Goal: Information Seeking & Learning: Find specific fact

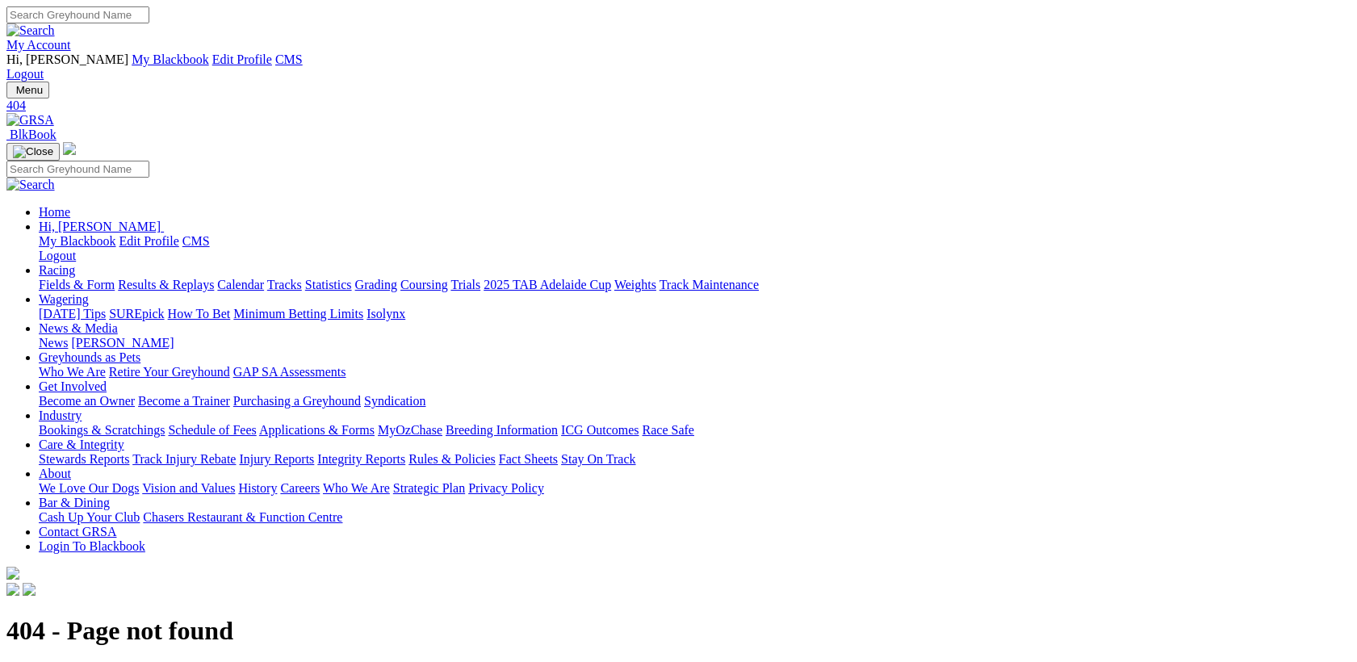
click at [124, 438] on link "Care & Integrity" at bounding box center [82, 445] width 86 height 14
click at [129, 452] on link "Stewards Reports" at bounding box center [84, 459] width 90 height 14
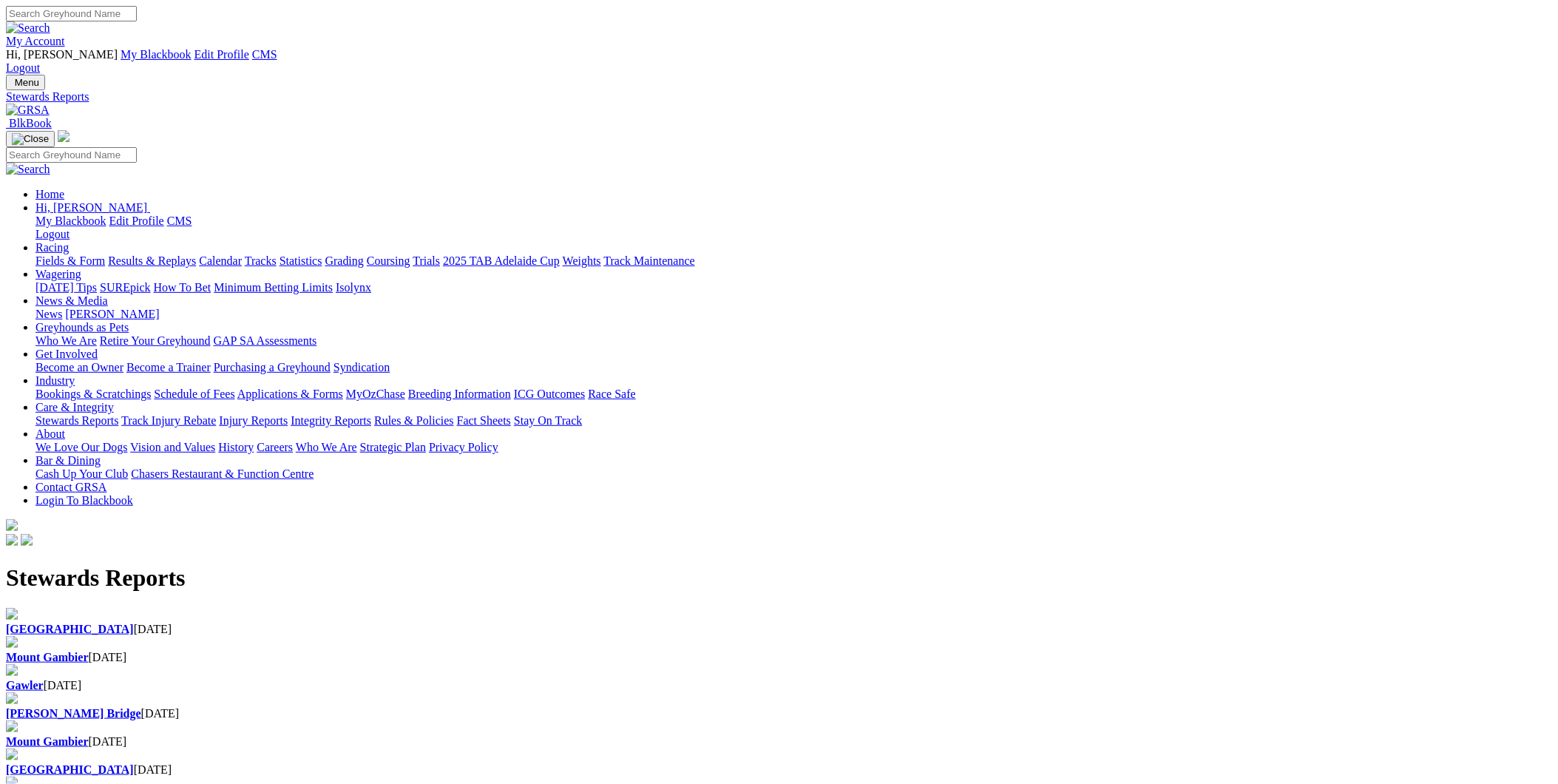
click at [371, 414] on link "Integrity Reports" at bounding box center [331, 420] width 81 height 13
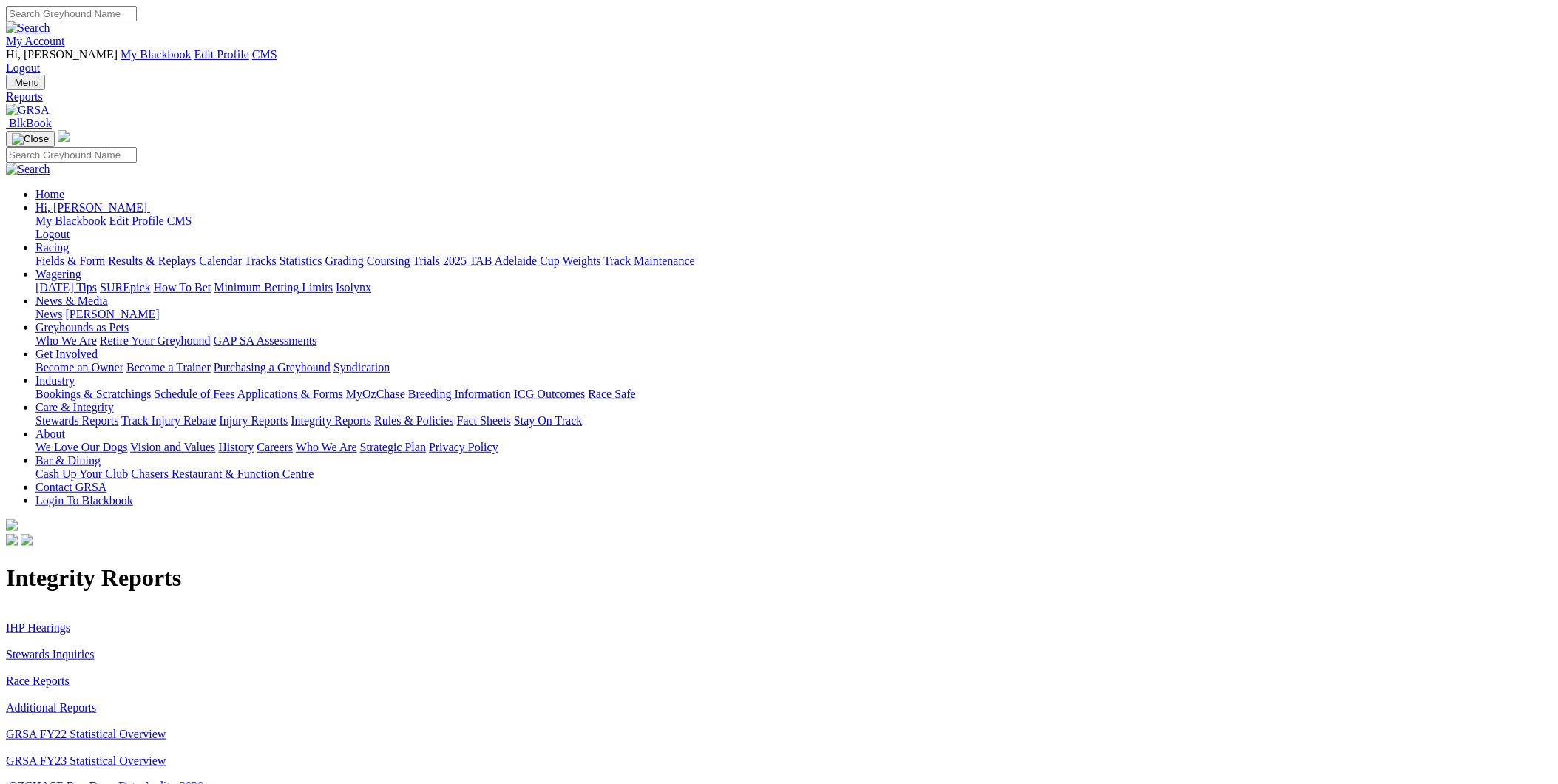
click at [94, 648] on link "Stewards Inquiries" at bounding box center [49, 654] width 89 height 13
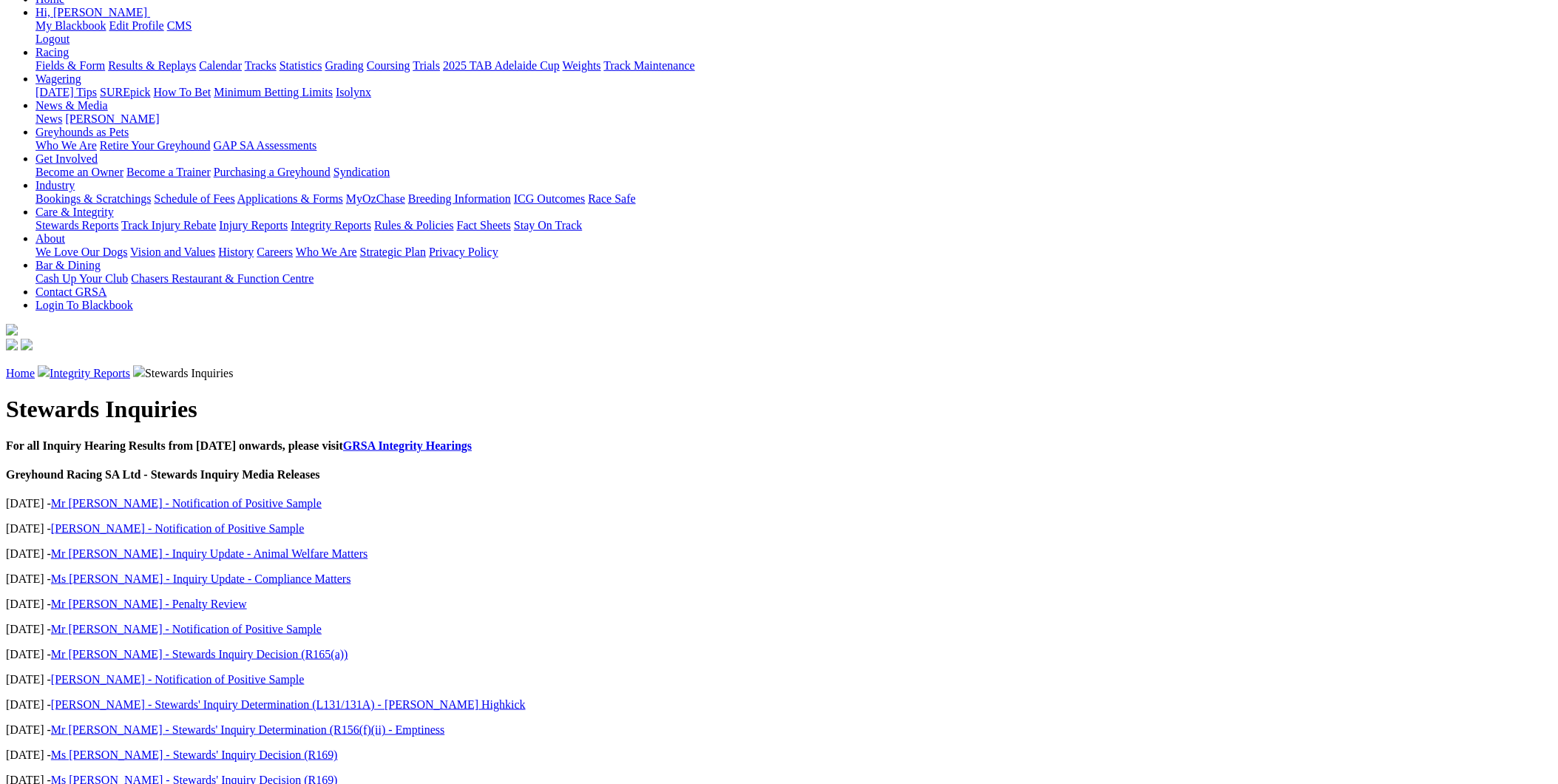
scroll to position [574, 0]
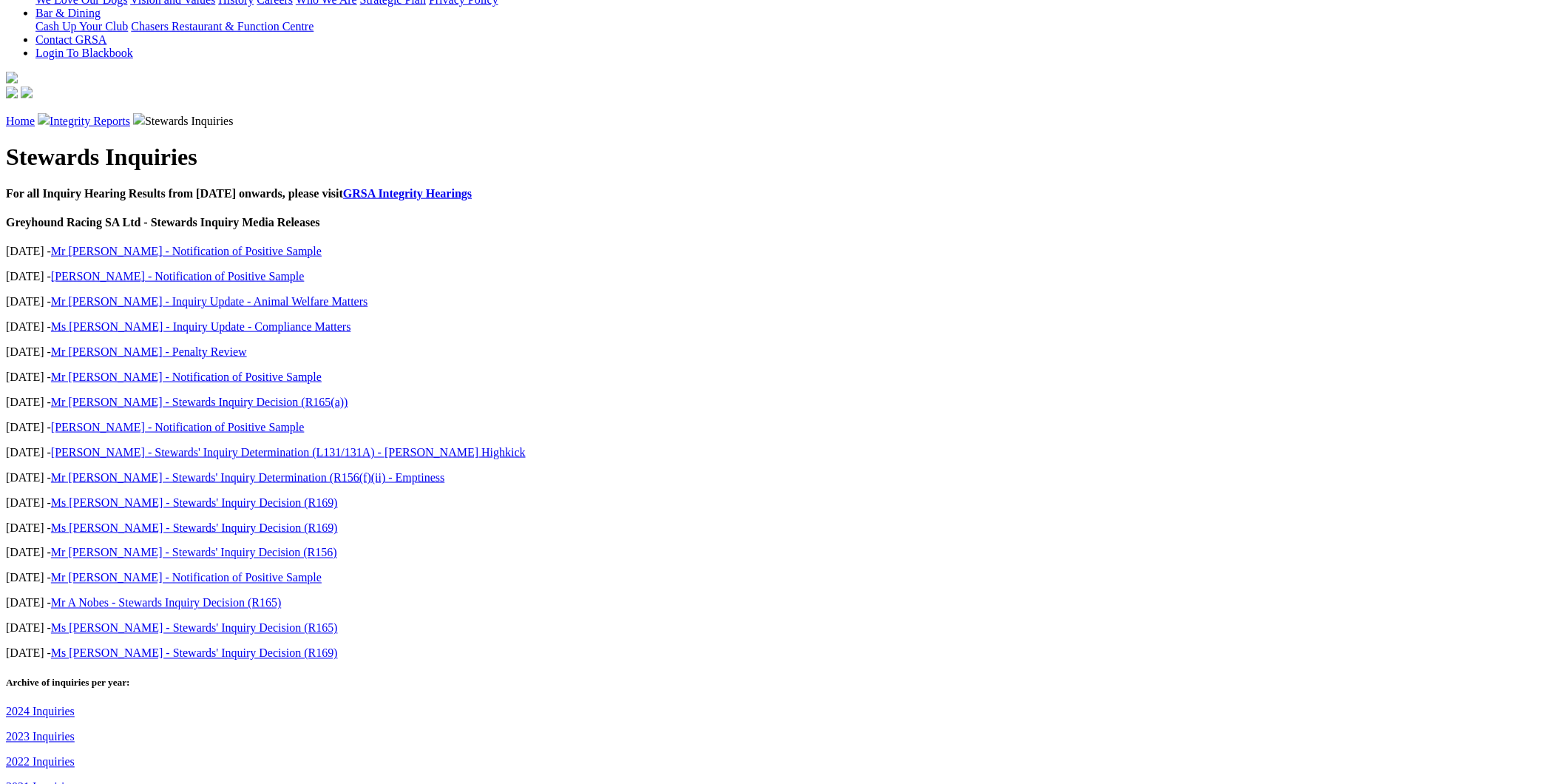
scroll to position [383, 0]
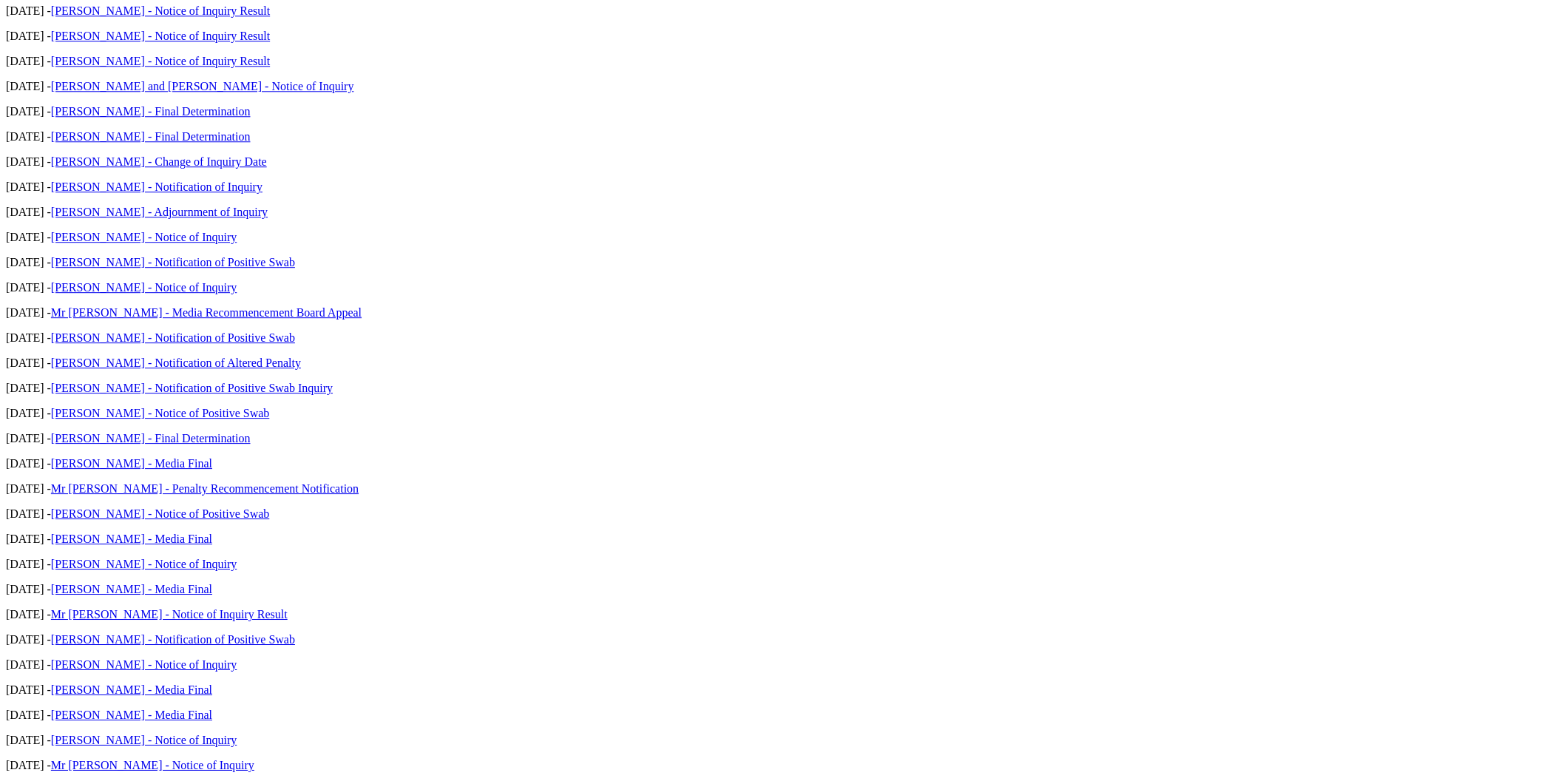
scroll to position [1150, 0]
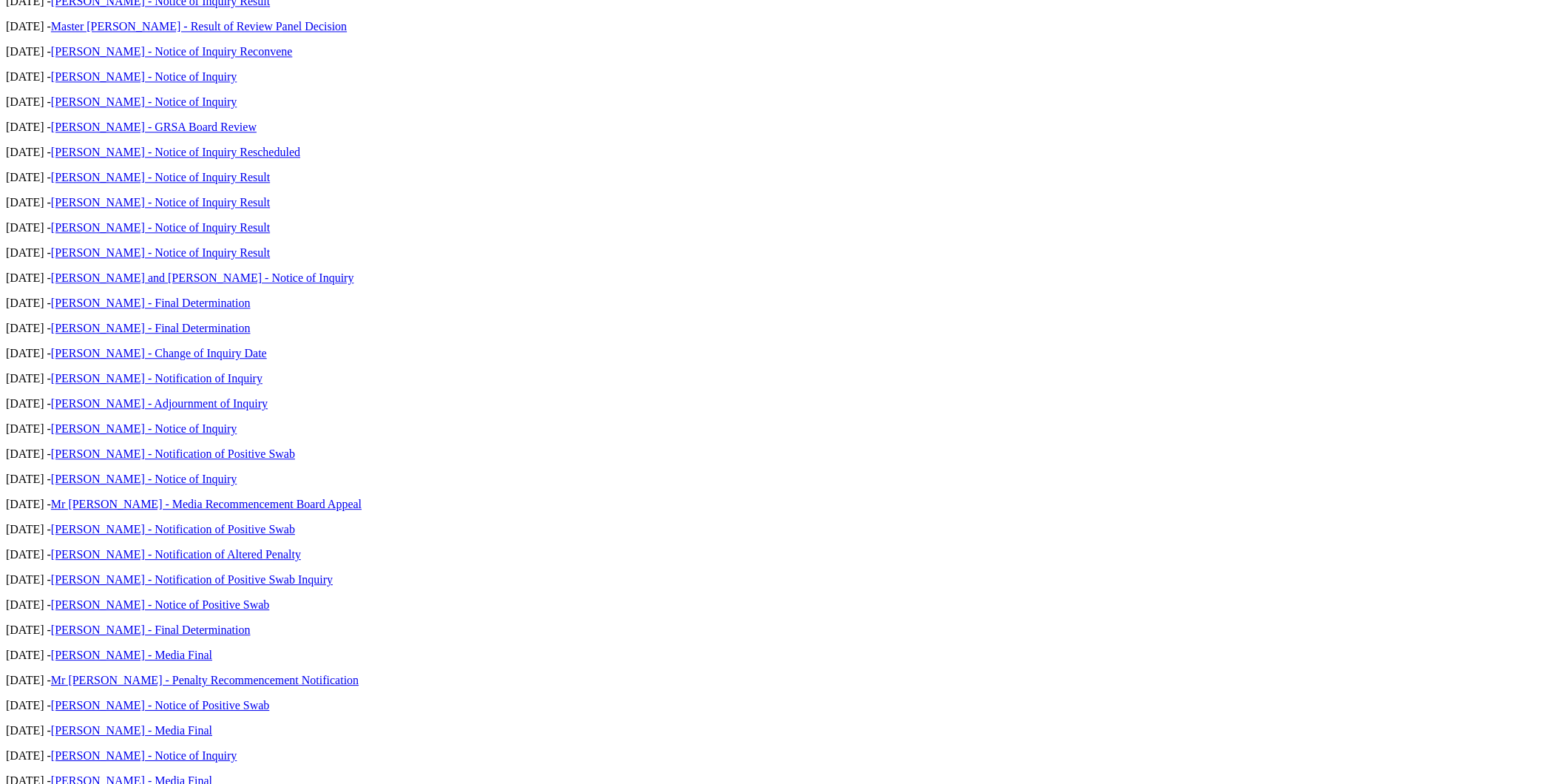
click at [251, 624] on link "[PERSON_NAME] - Final Determination" at bounding box center [151, 630] width 200 height 13
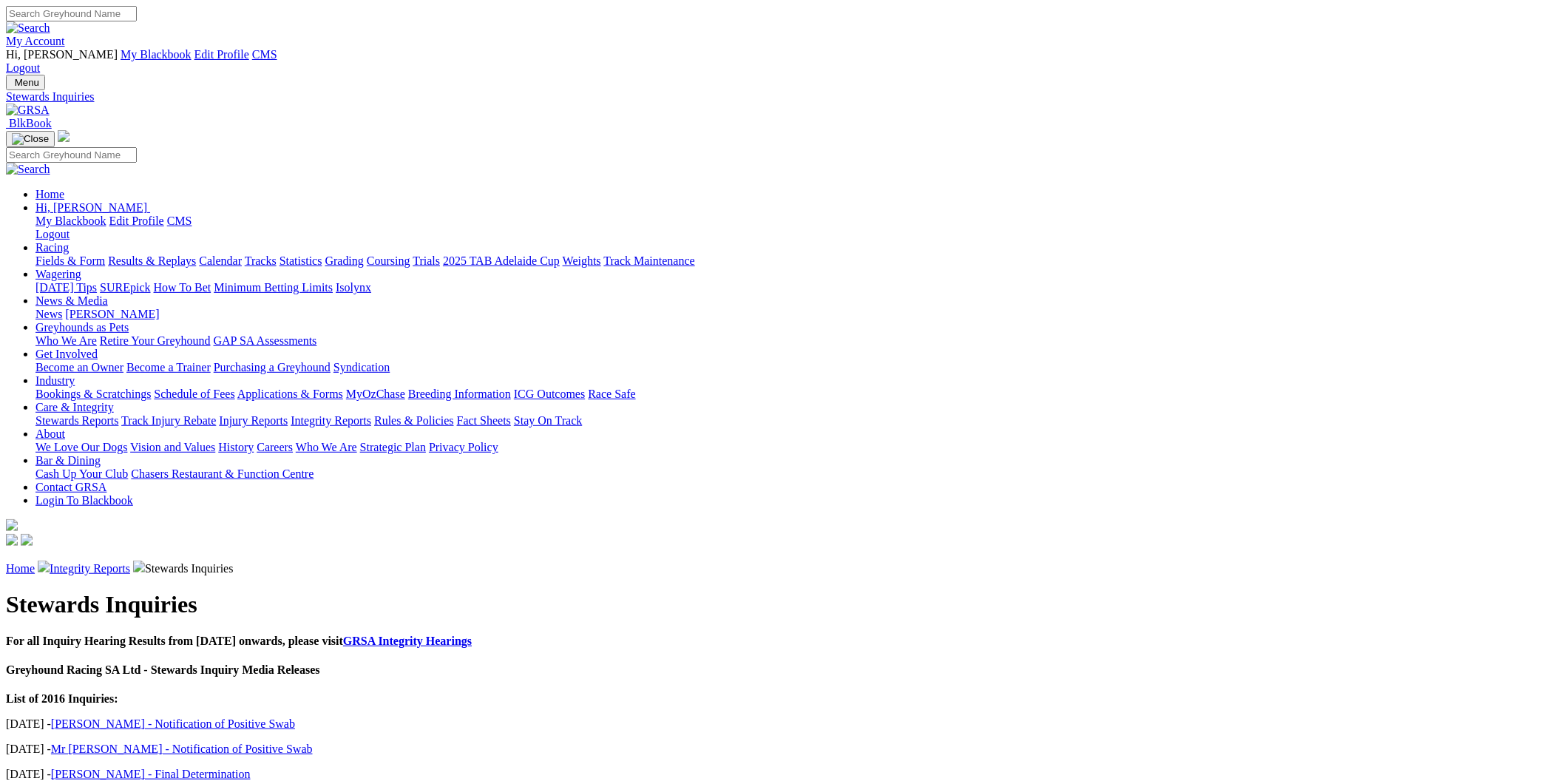
drag, startPoint x: 768, startPoint y: 450, endPoint x: 696, endPoint y: 485, distance: 80.1
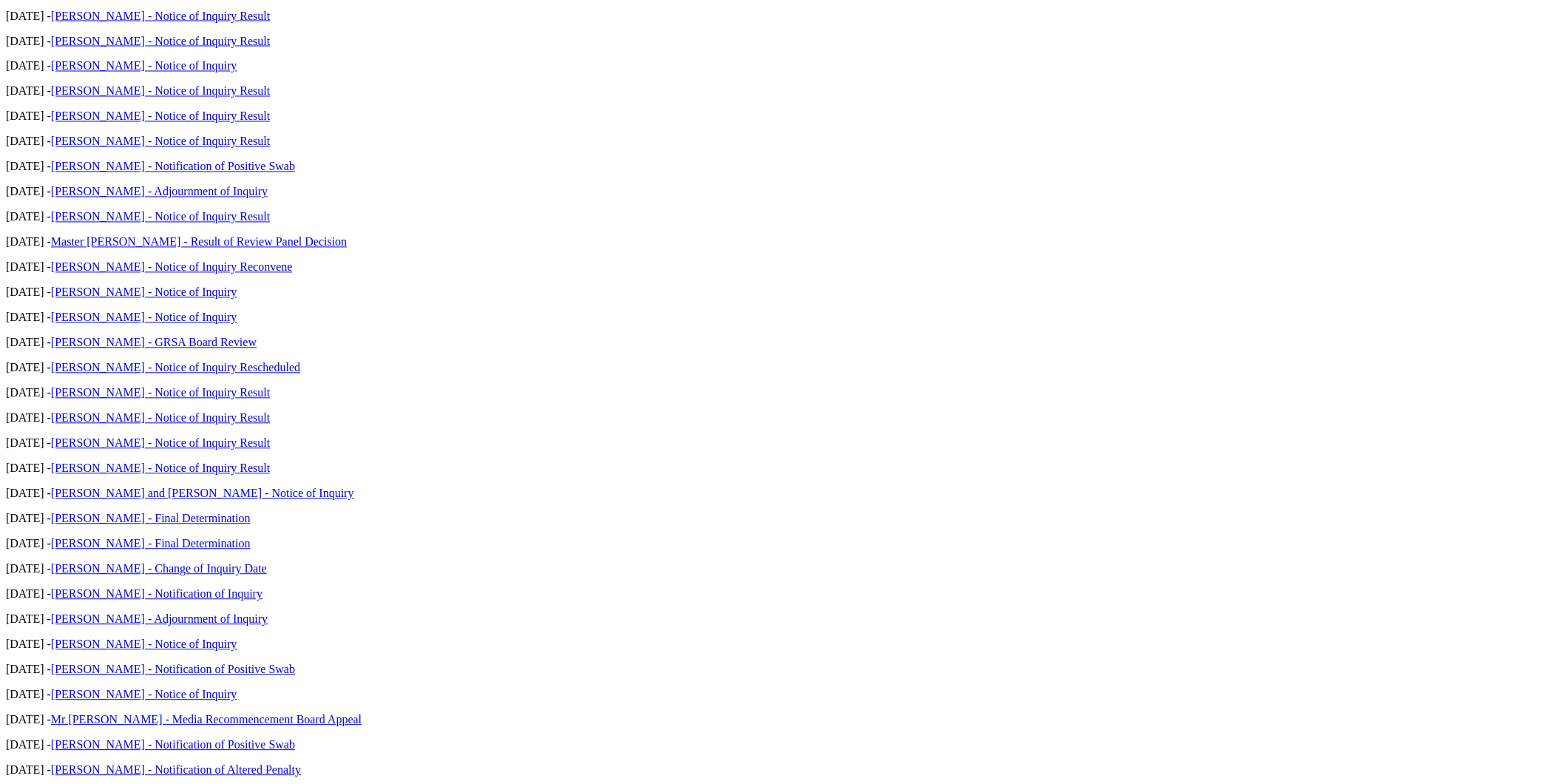
click at [301, 764] on link "[PERSON_NAME] - Notification of Altered Penalty" at bounding box center [176, 770] width 250 height 13
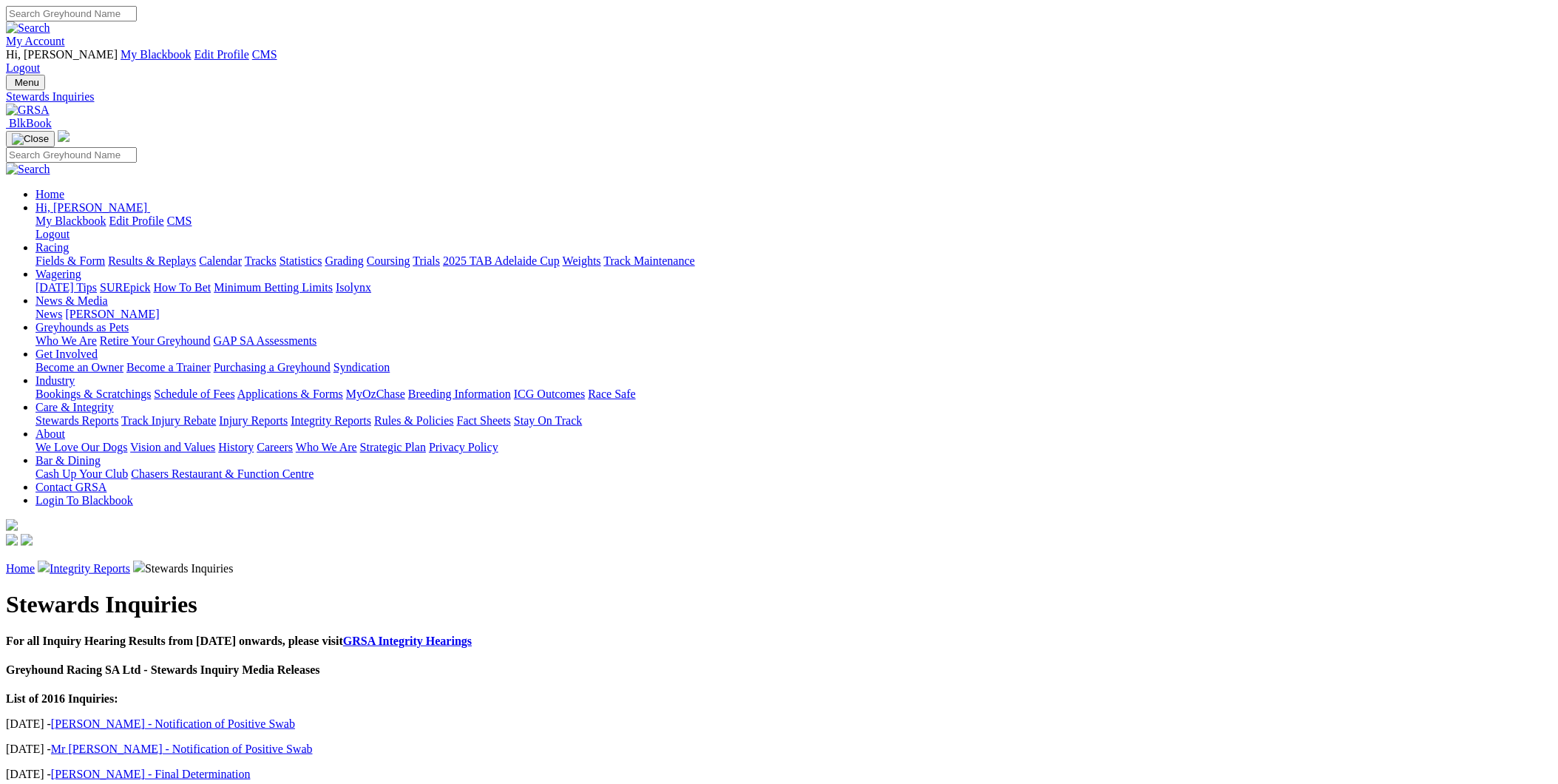
scroll to position [721, 0]
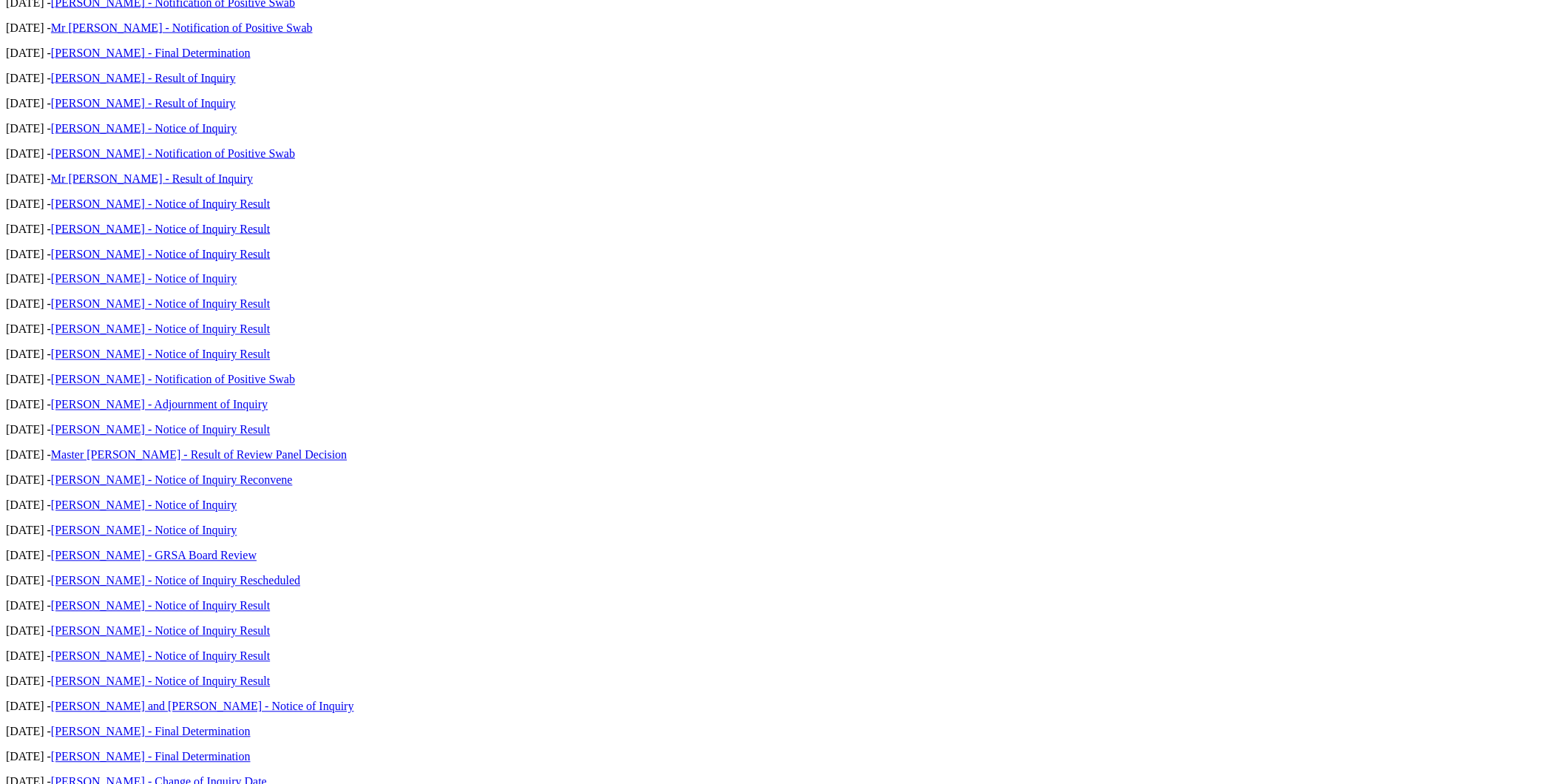
click at [251, 751] on link "[PERSON_NAME] - Final Determination" at bounding box center [151, 757] width 200 height 13
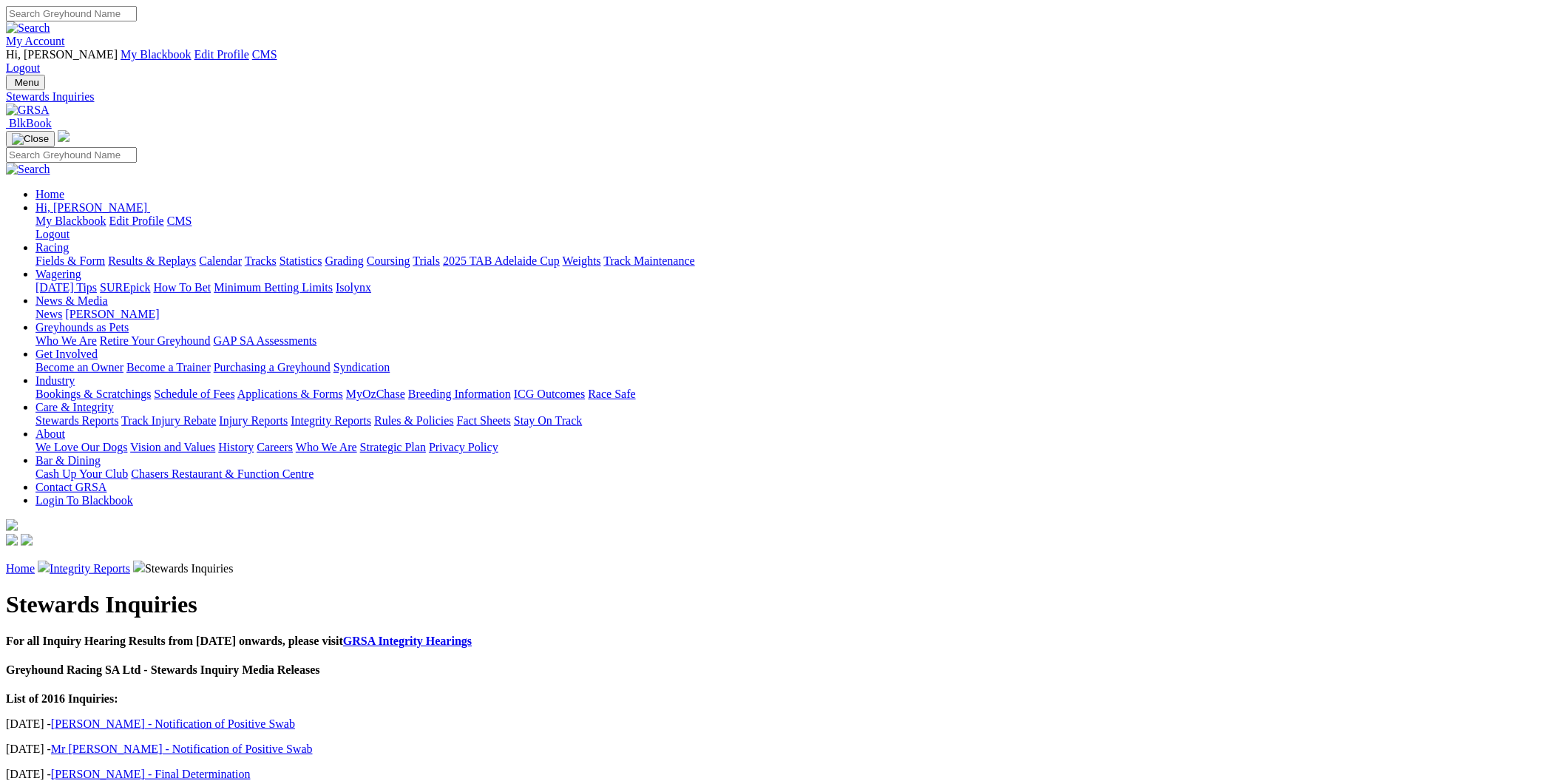
scroll to position [958, 0]
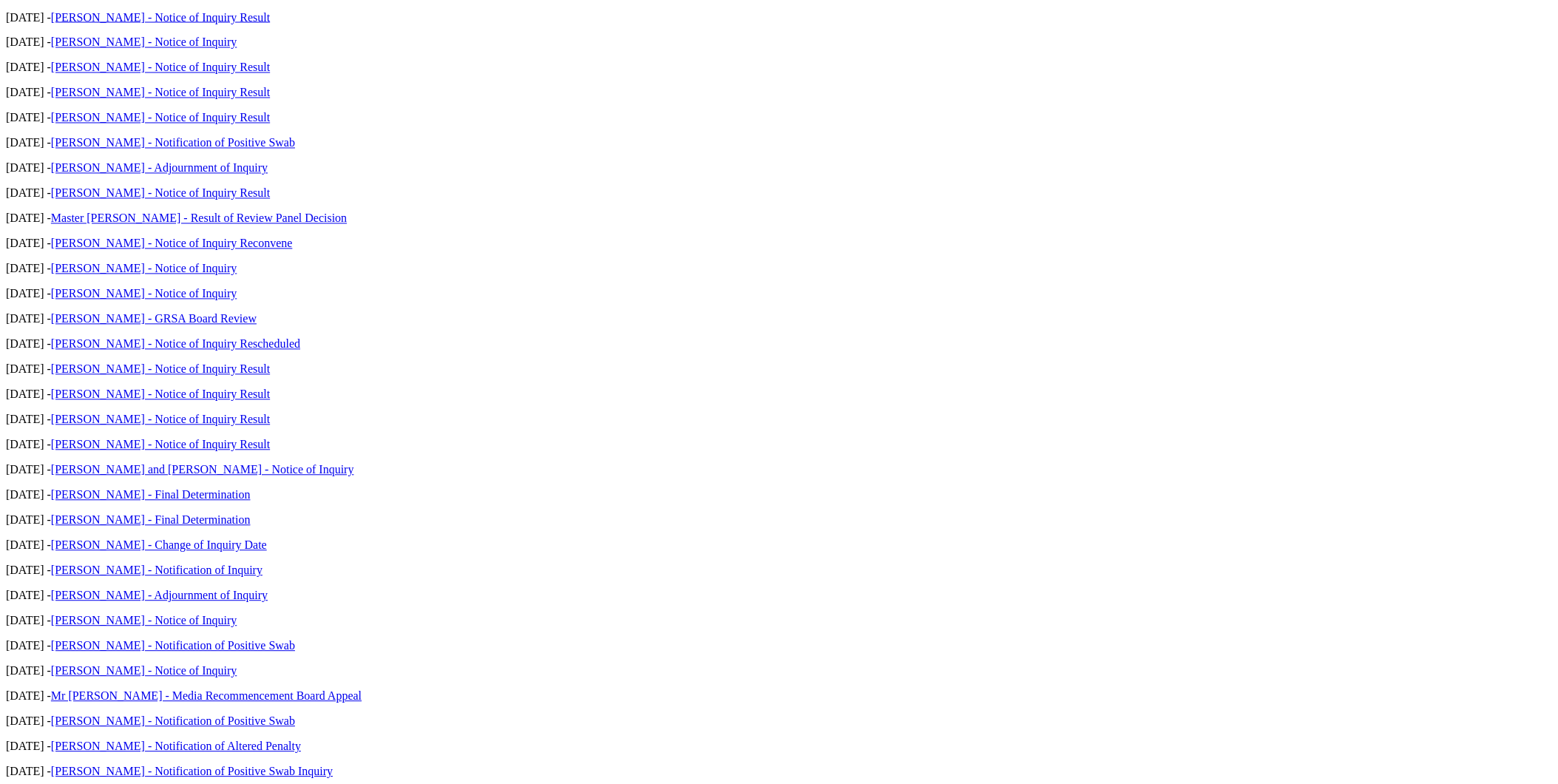
click at [926, 665] on p "[DATE] - [PERSON_NAME] - Notice of Inquiry" at bounding box center [779, 671] width 1546 height 14
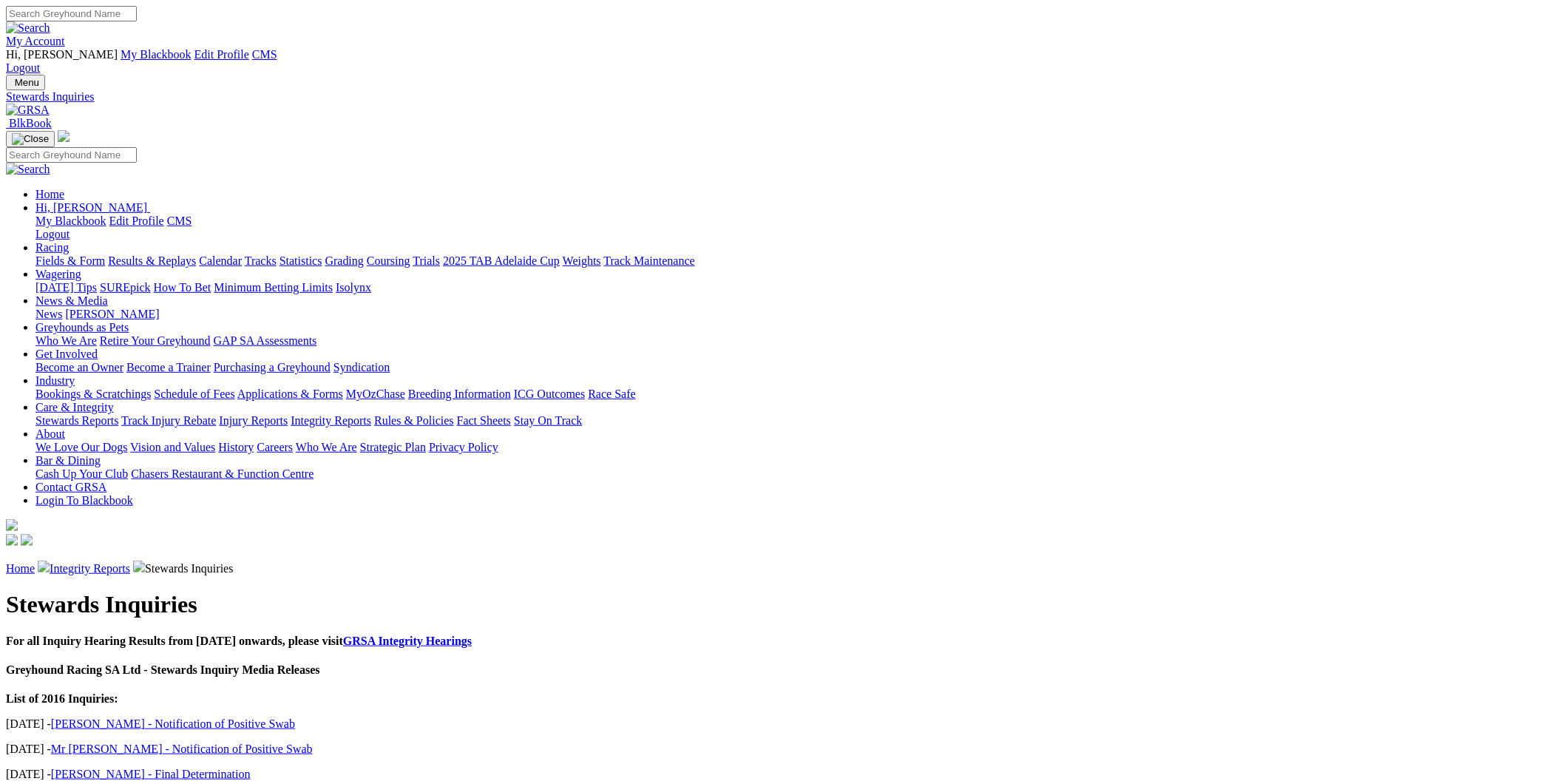
scroll to position [697, 0]
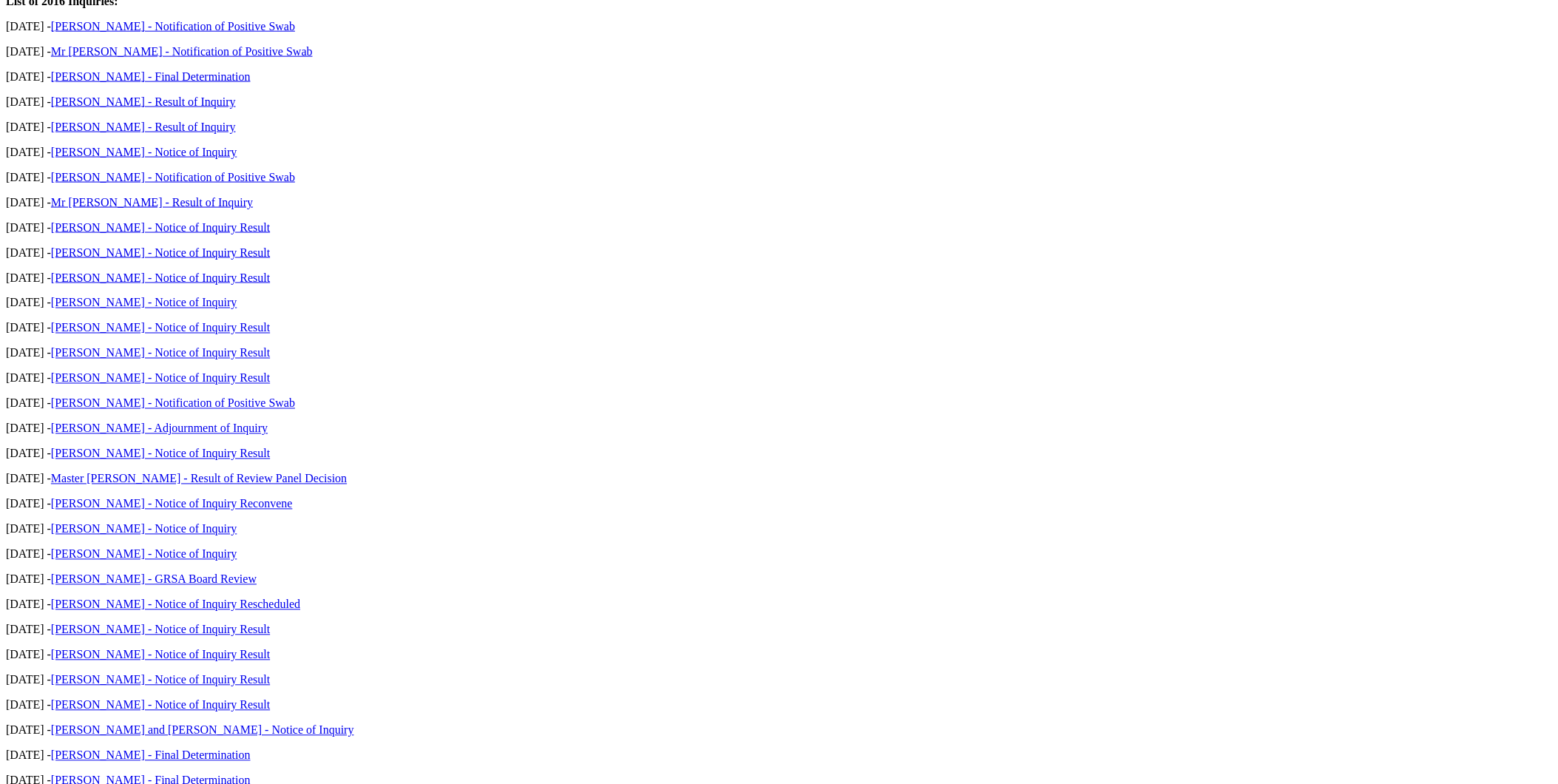
click at [251, 749] on link "[PERSON_NAME] - Final Determination" at bounding box center [151, 756] width 200 height 13
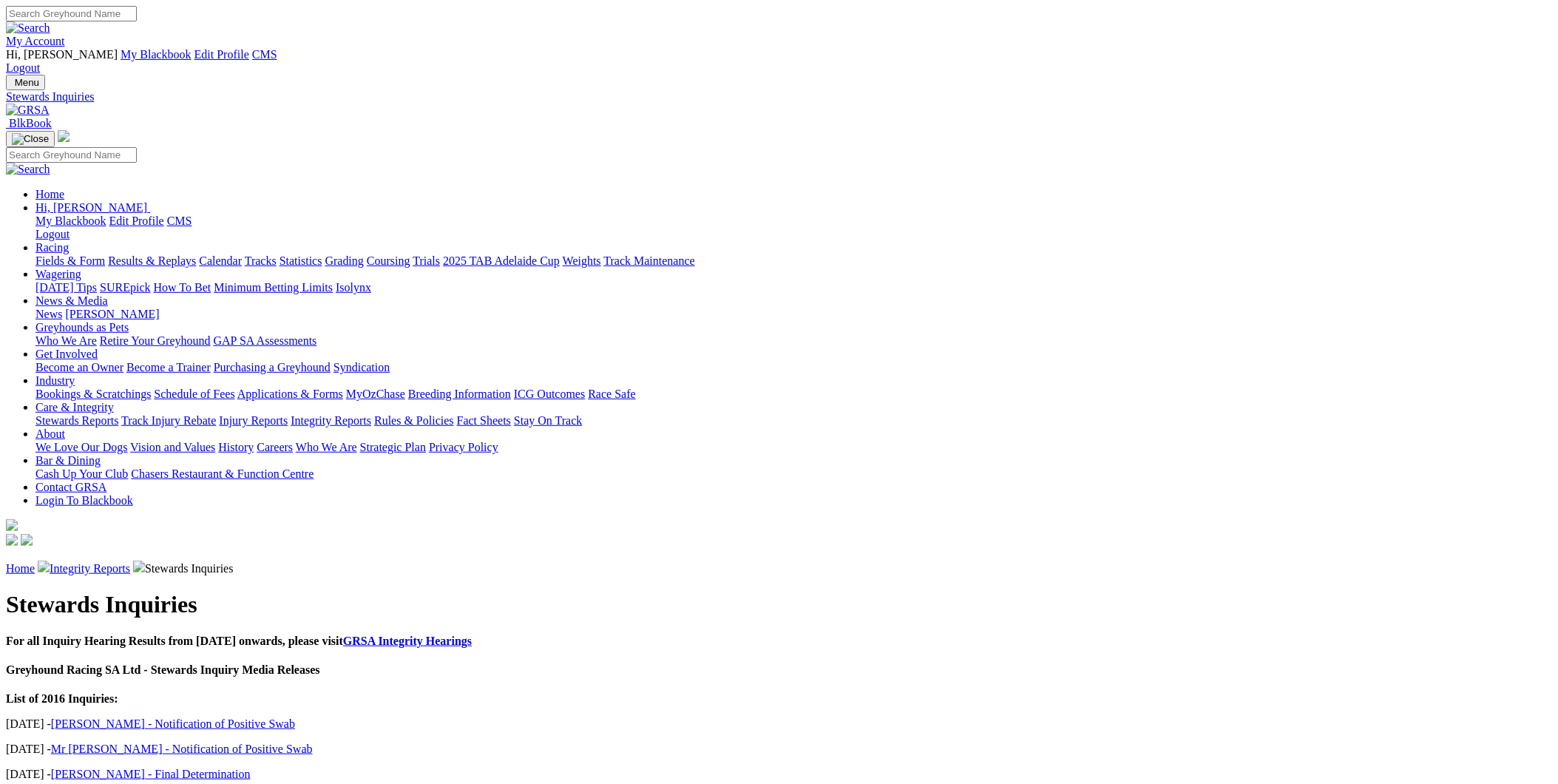
click at [762, 743] on p "01 Dec 2016 - Mr Todd Kelly - Notification of Positive Swab" at bounding box center [779, 749] width 1546 height 14
click at [130, 562] on link "Integrity Reports" at bounding box center [90, 569] width 81 height 13
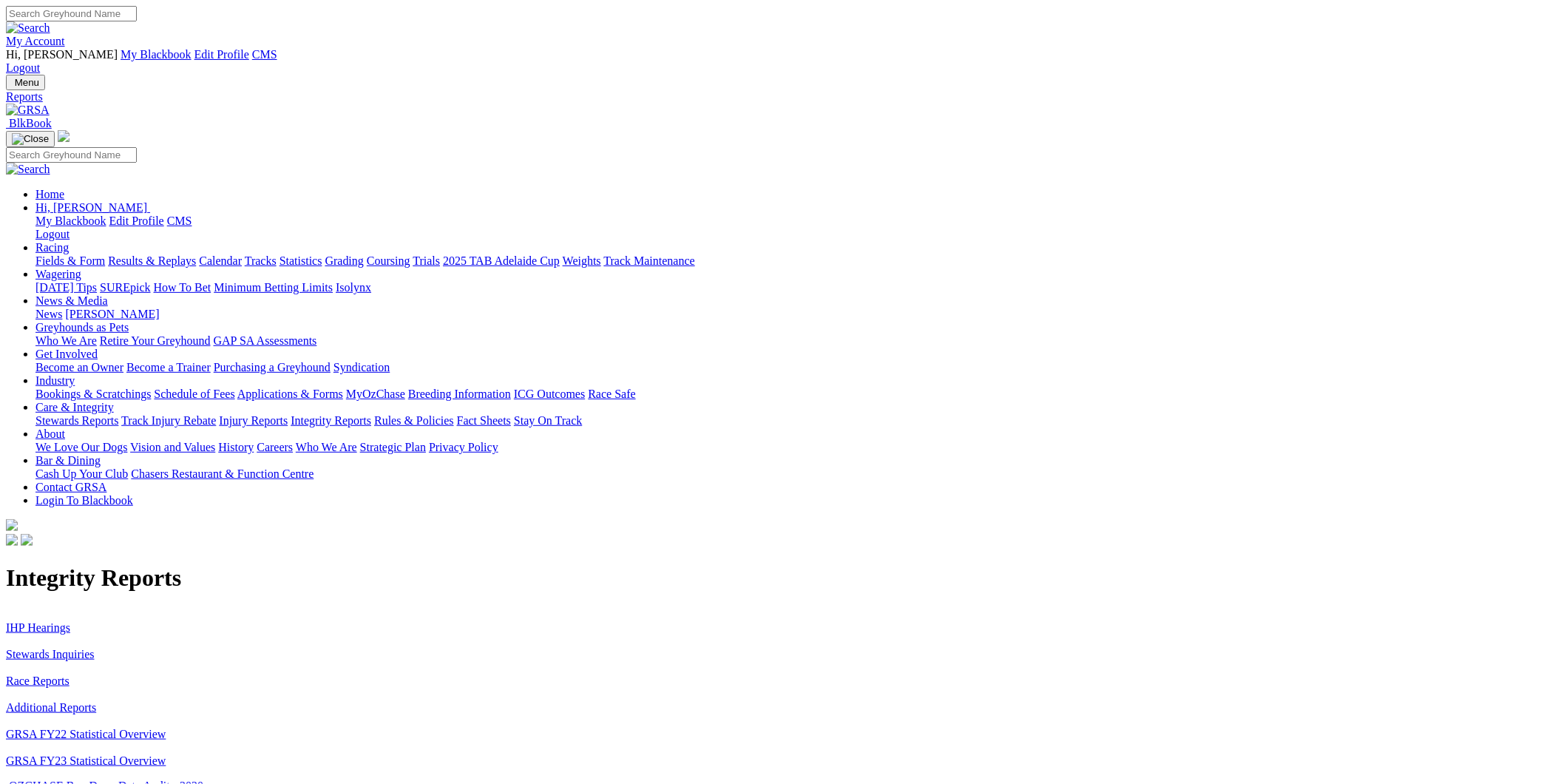
click at [94, 648] on link "Stewards Inquiries" at bounding box center [49, 654] width 89 height 13
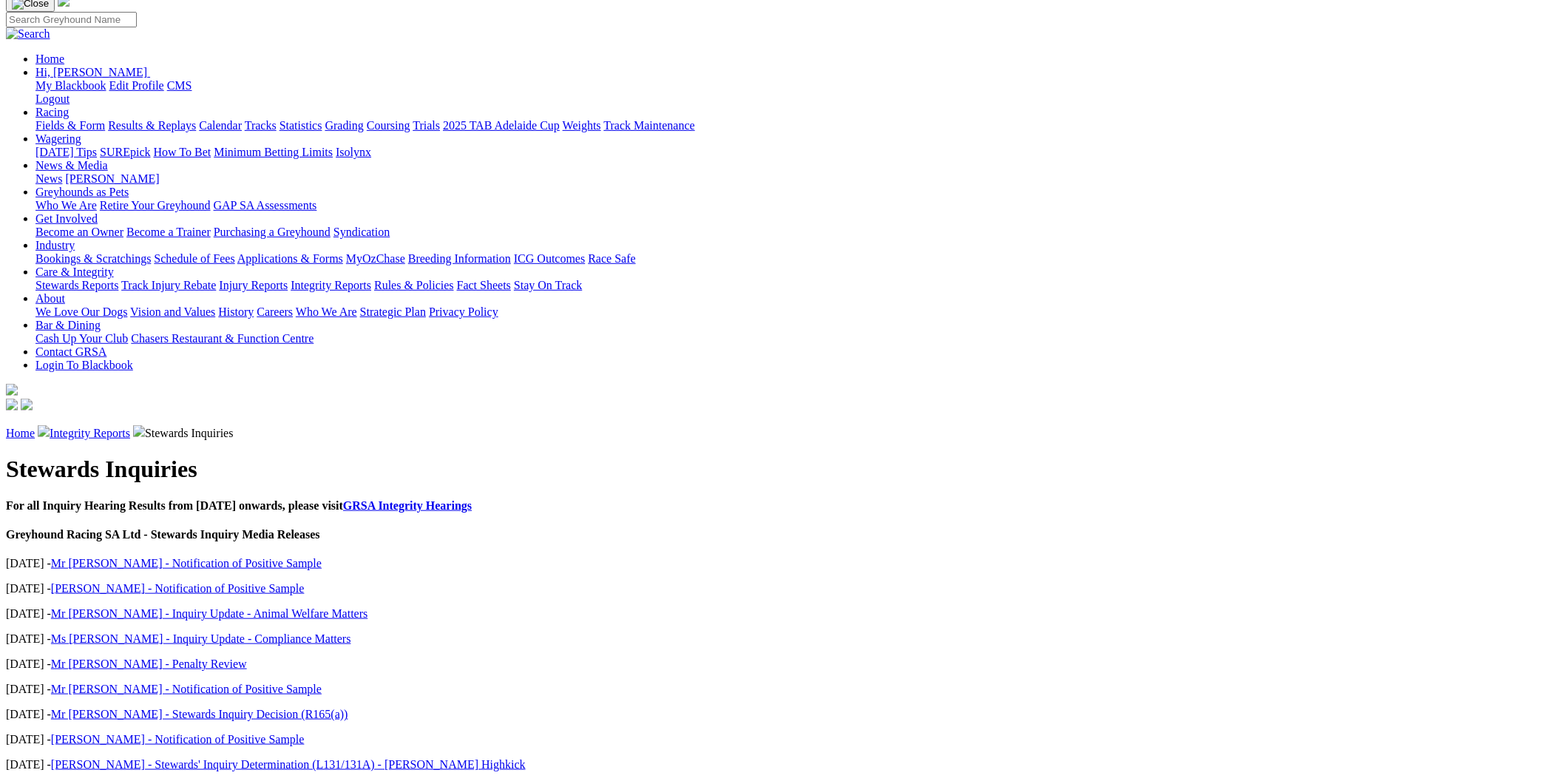
scroll to position [383, 0]
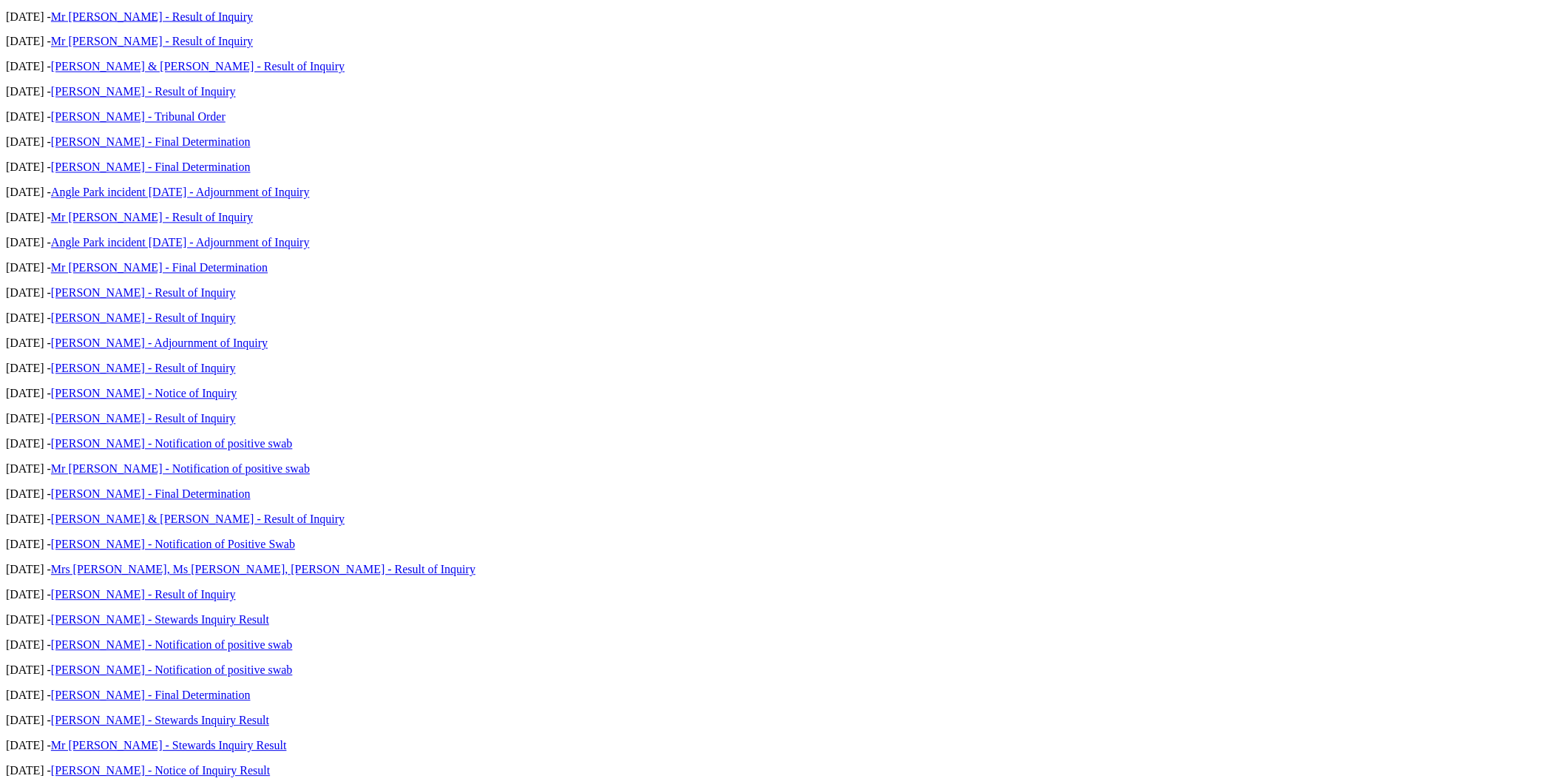
scroll to position [485, 0]
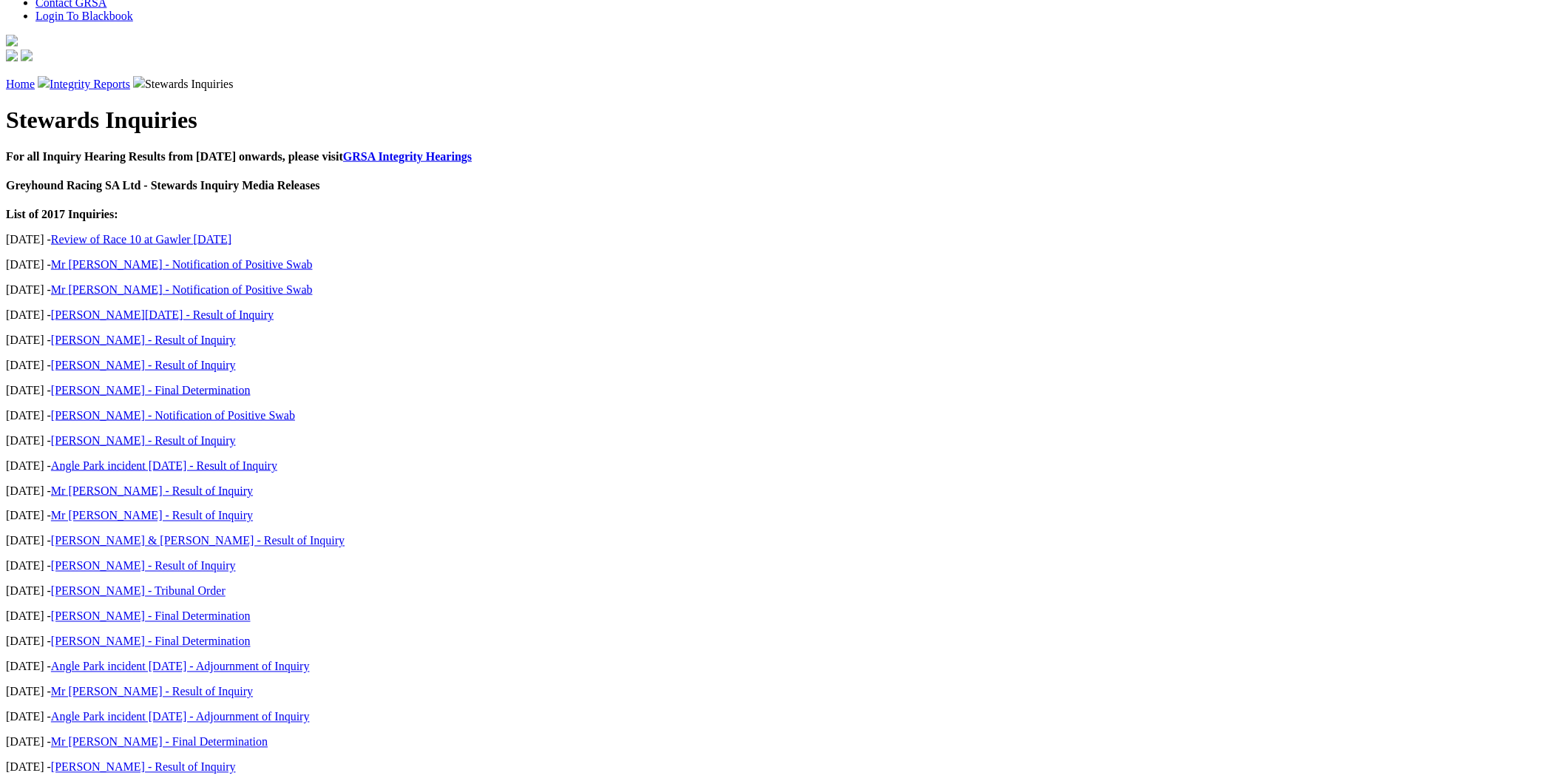
click at [267, 735] on link "Mr [PERSON_NAME] - Final Determination" at bounding box center [159, 742] width 217 height 13
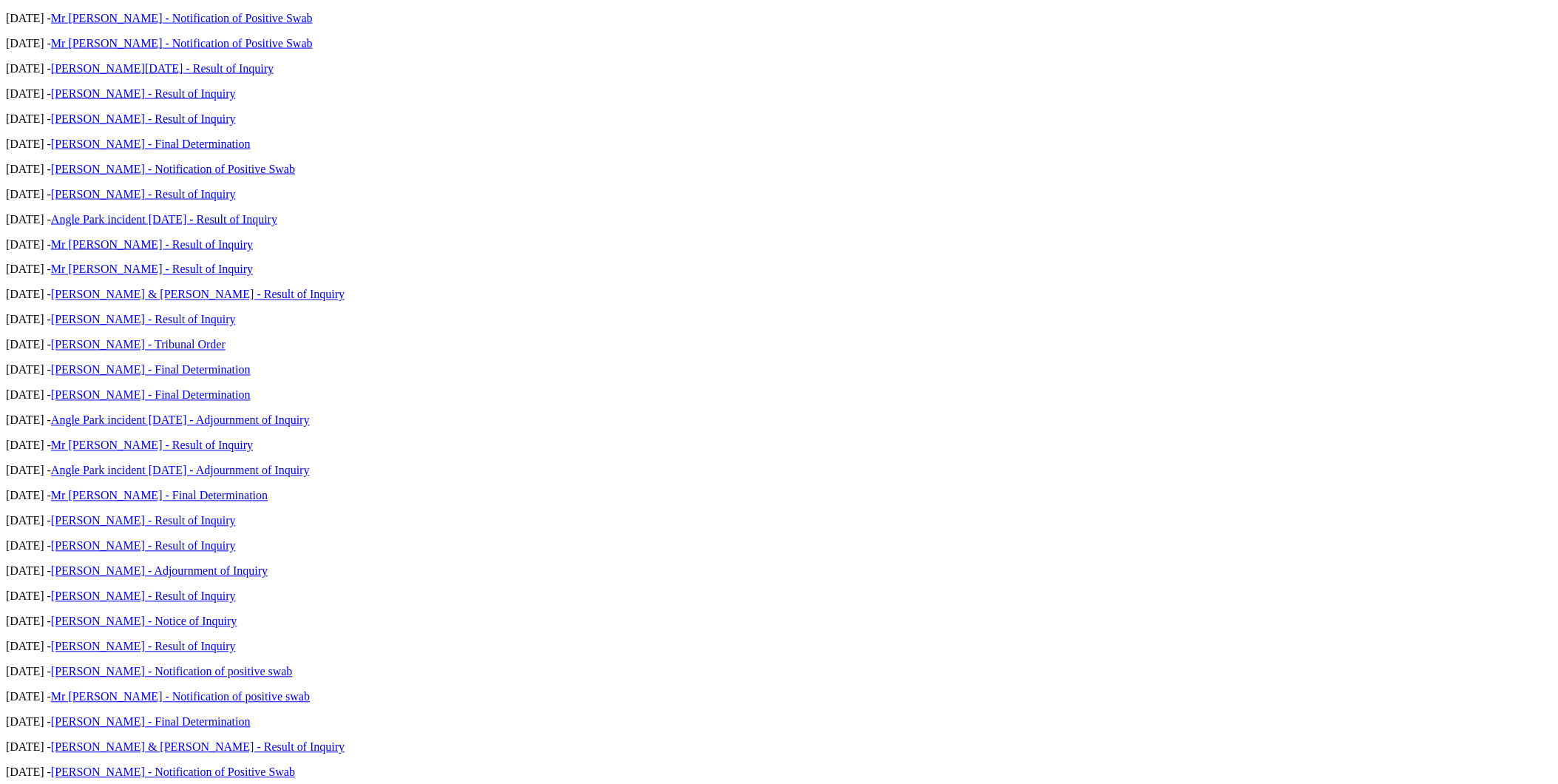
scroll to position [766, 0]
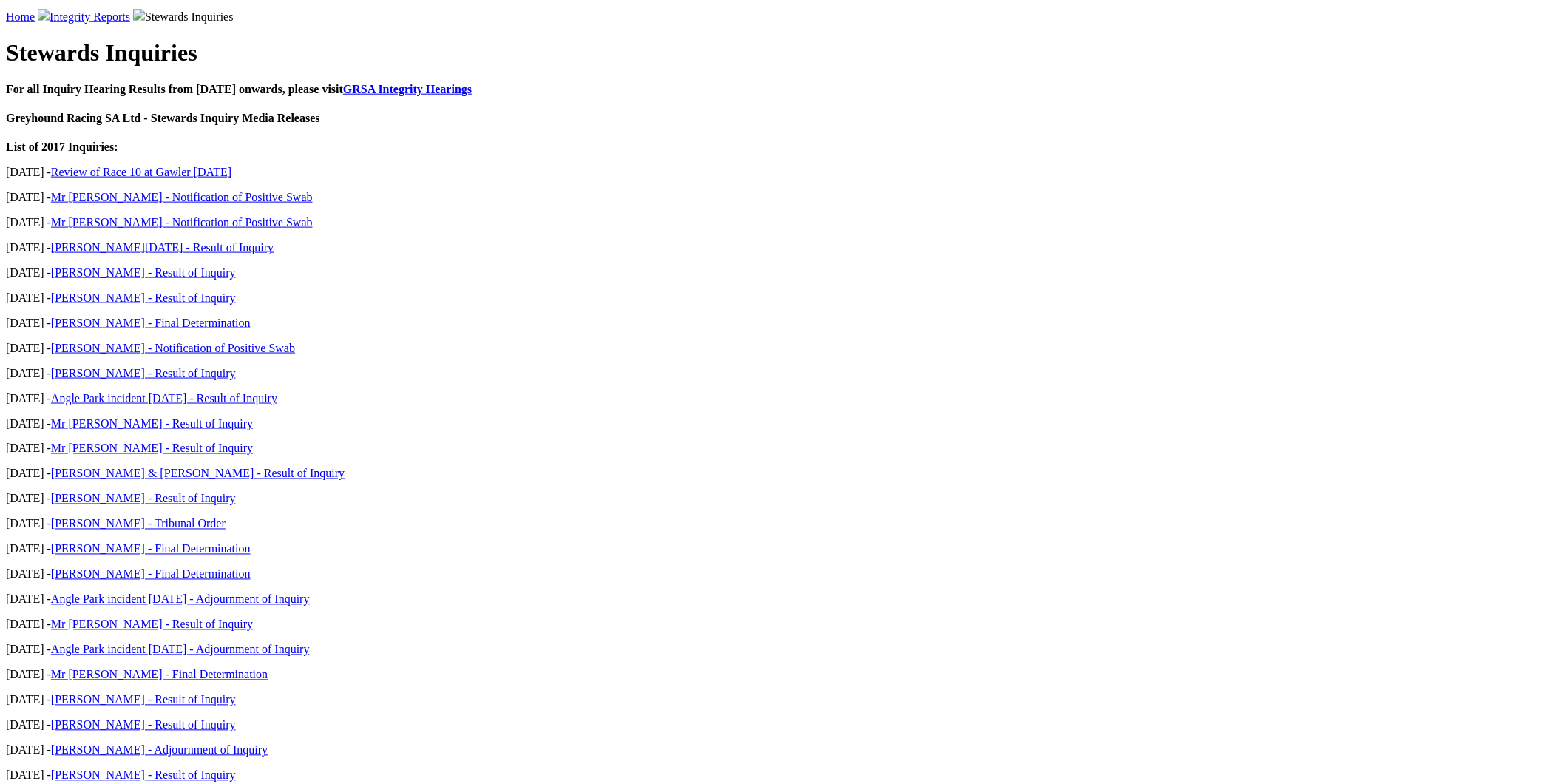
scroll to position [766, 0]
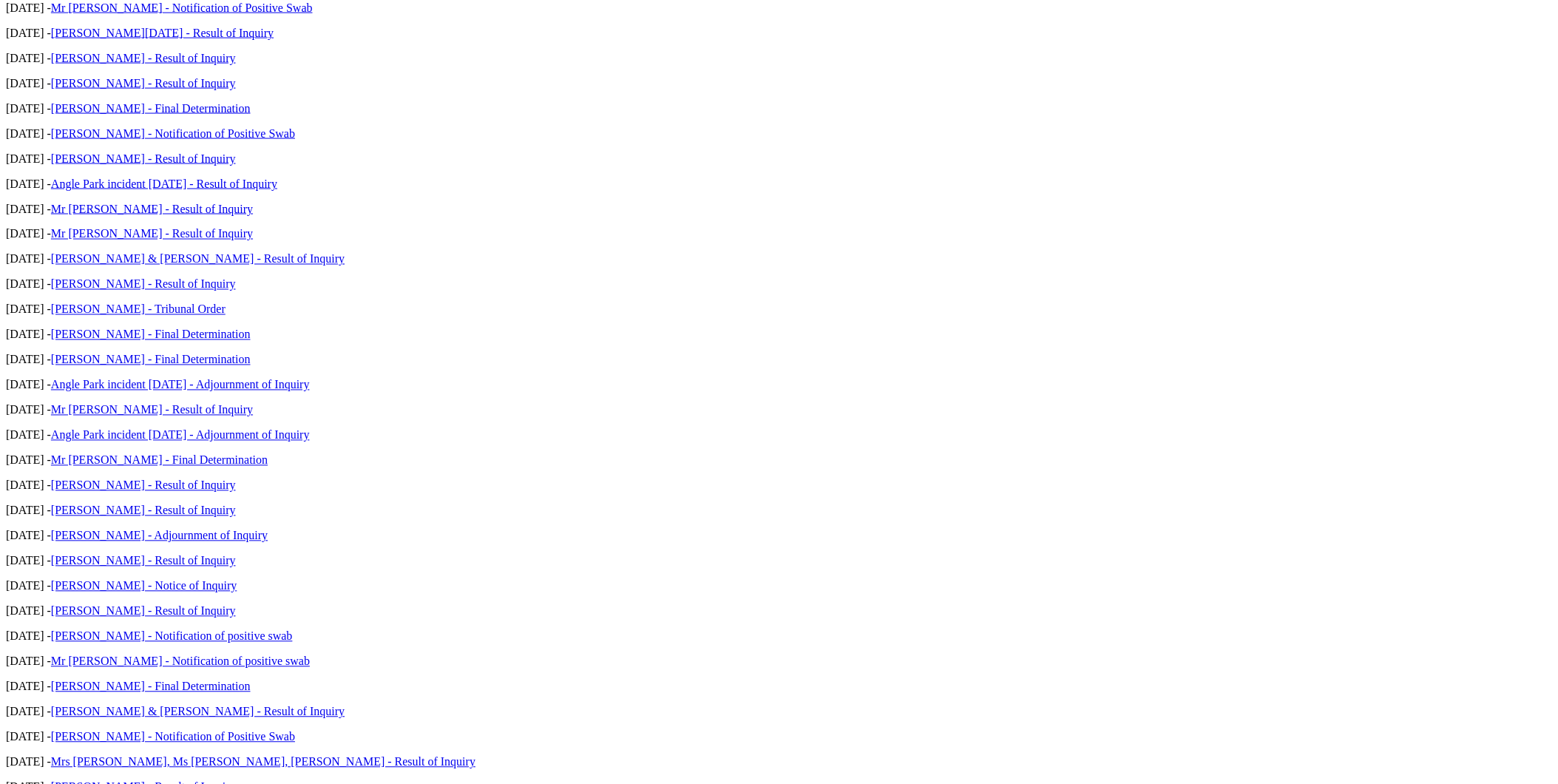
click at [507, 447] on div "Stewards Inquiries For all Inquiry Hearing Results from [DATE] onwards, please …" at bounding box center [779, 485] width 1546 height 1322
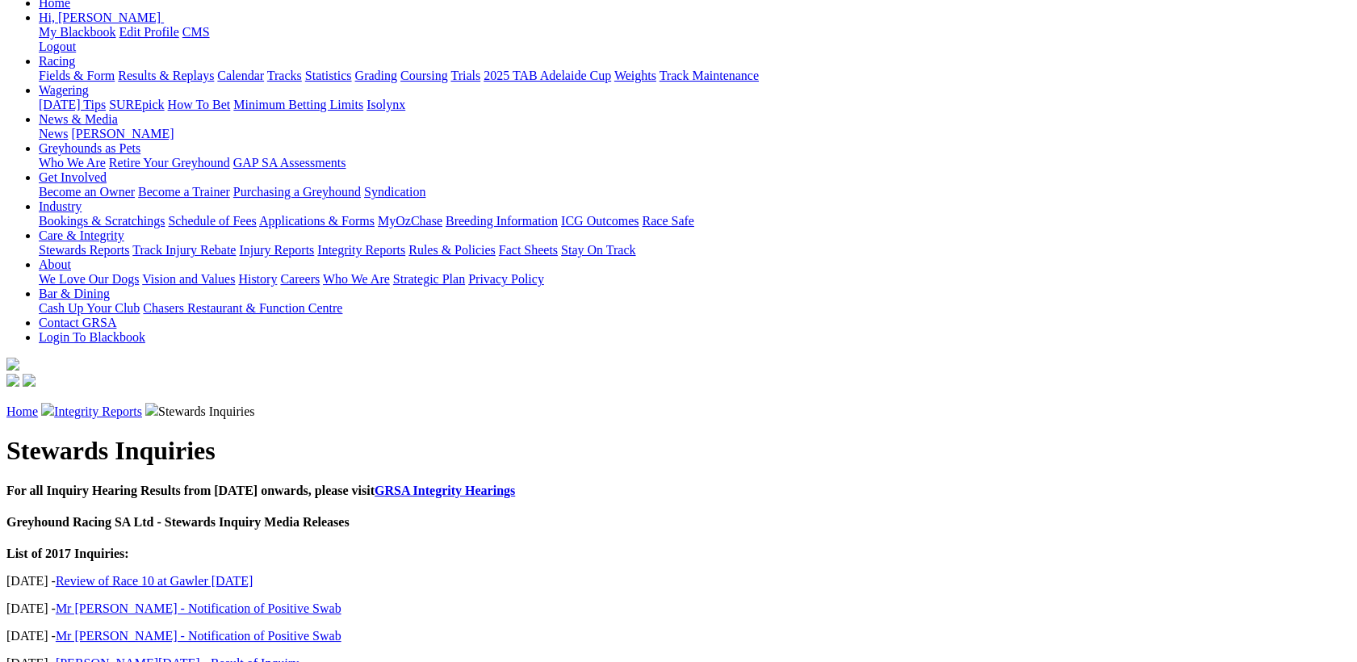
scroll to position [677, 0]
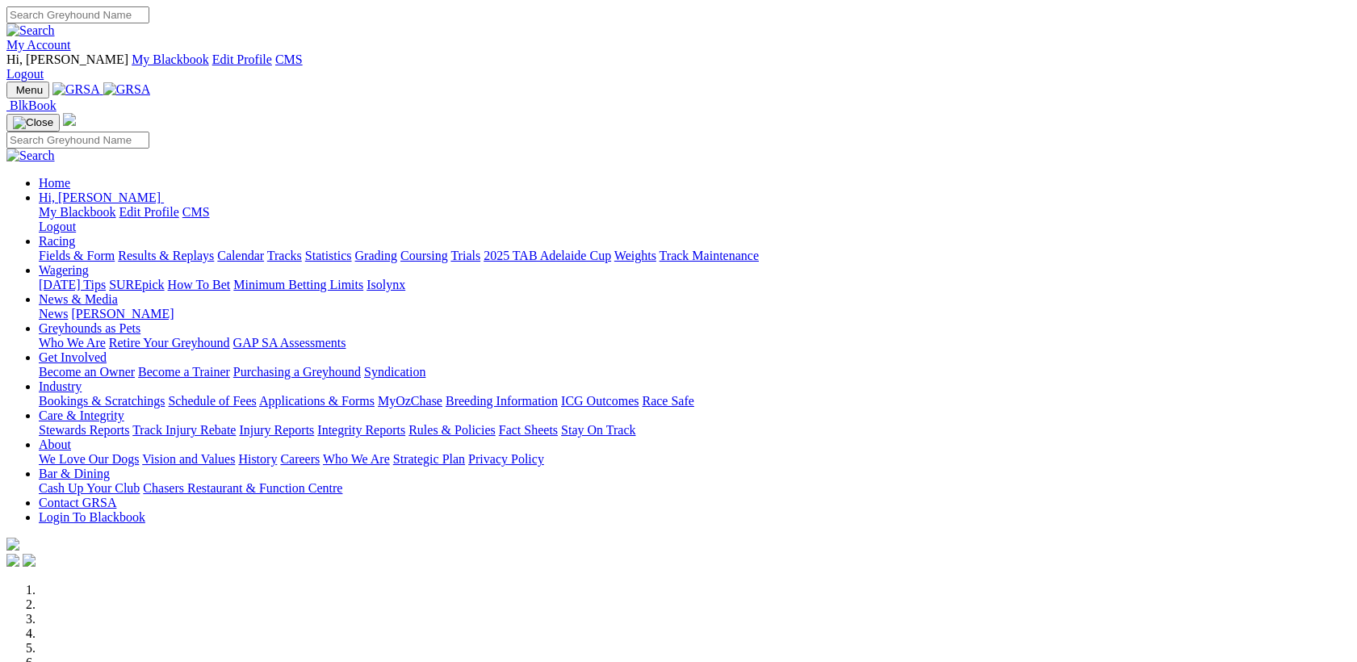
scroll to position [1256, 0]
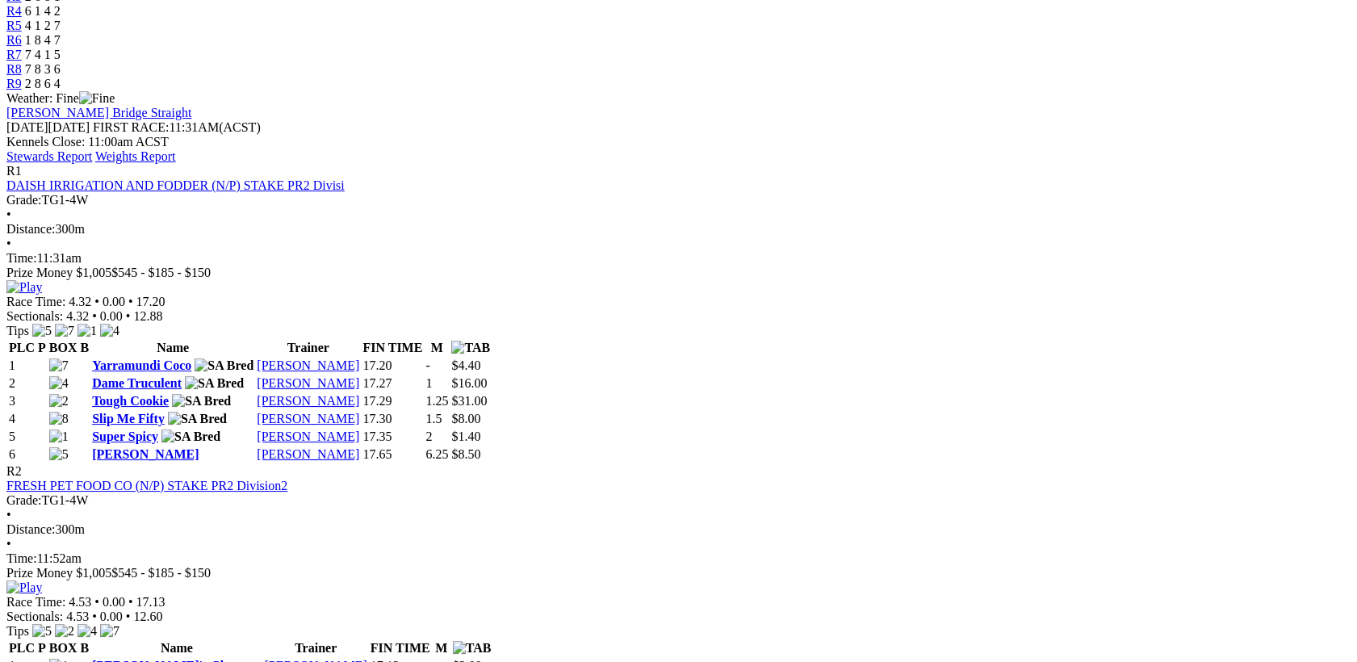
scroll to position [837, 0]
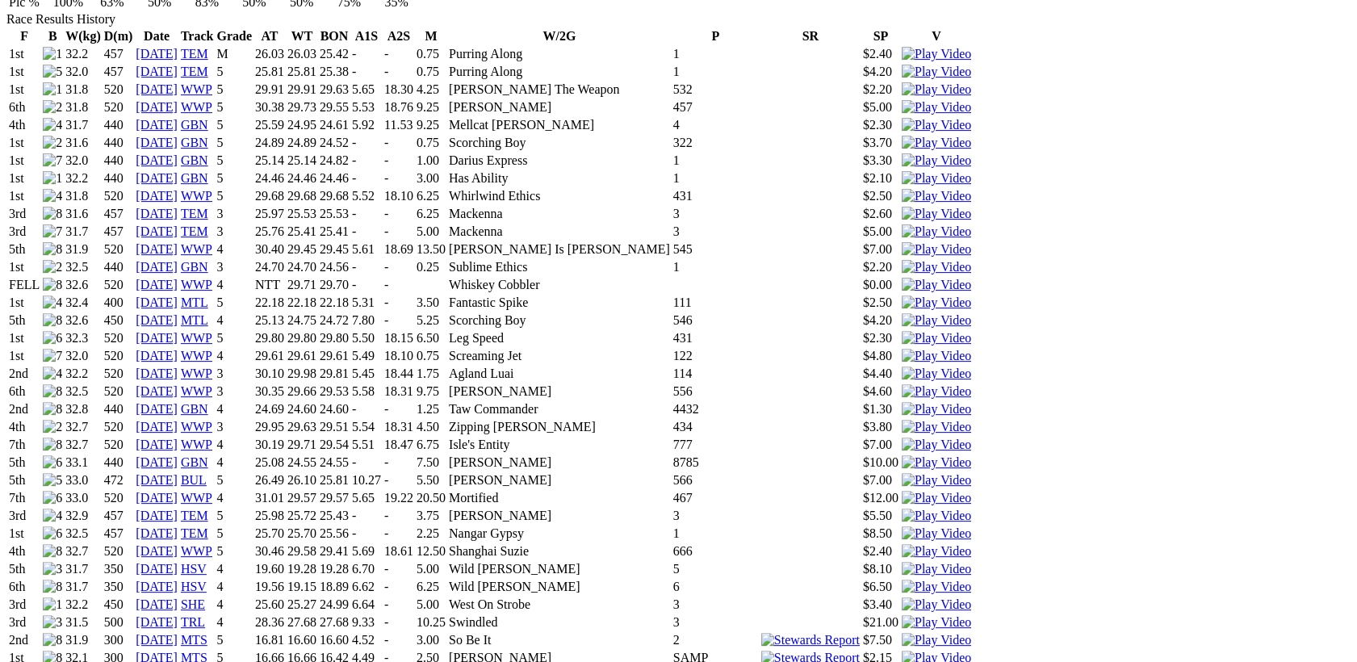
scroll to position [1465, 0]
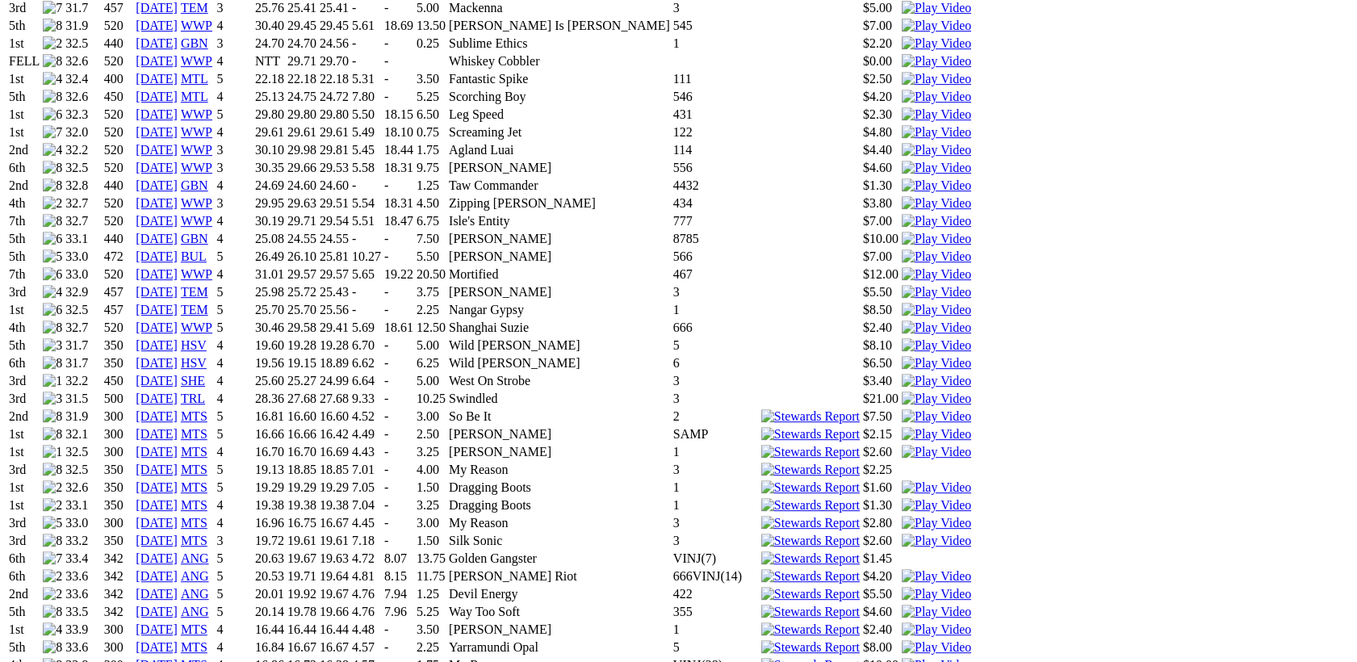
click at [839, 658] on img at bounding box center [810, 665] width 99 height 15
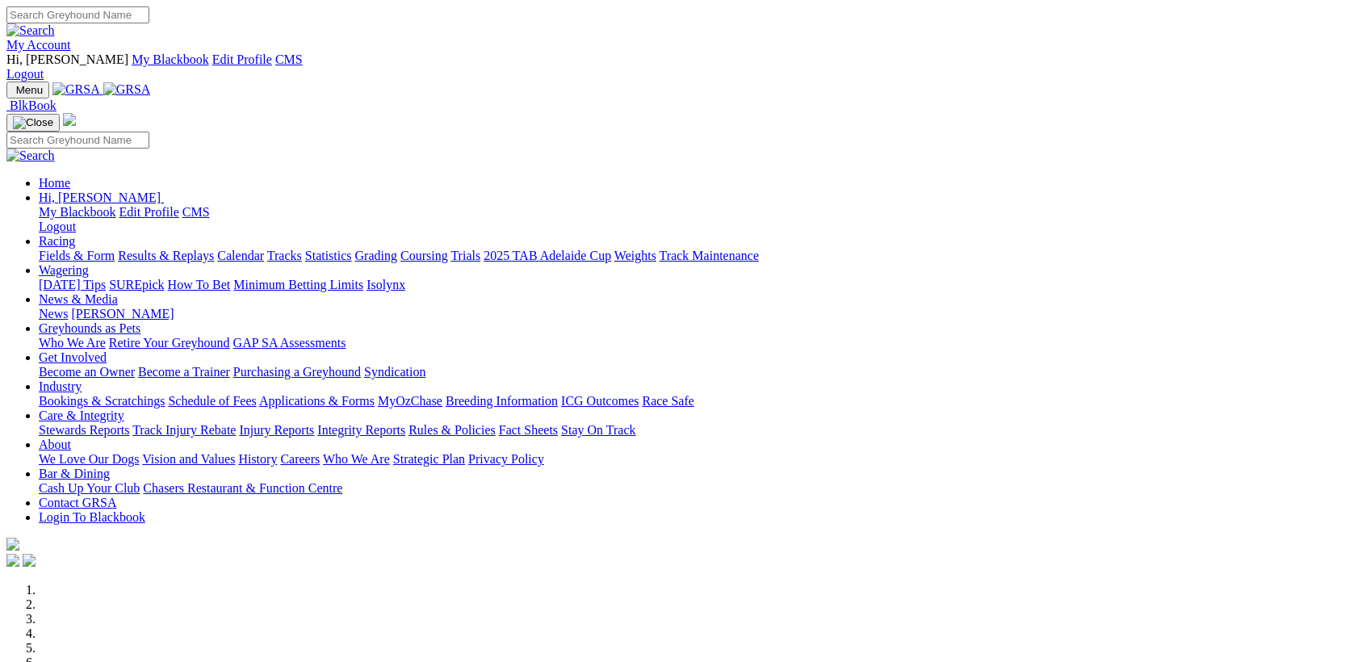
scroll to position [1256, 0]
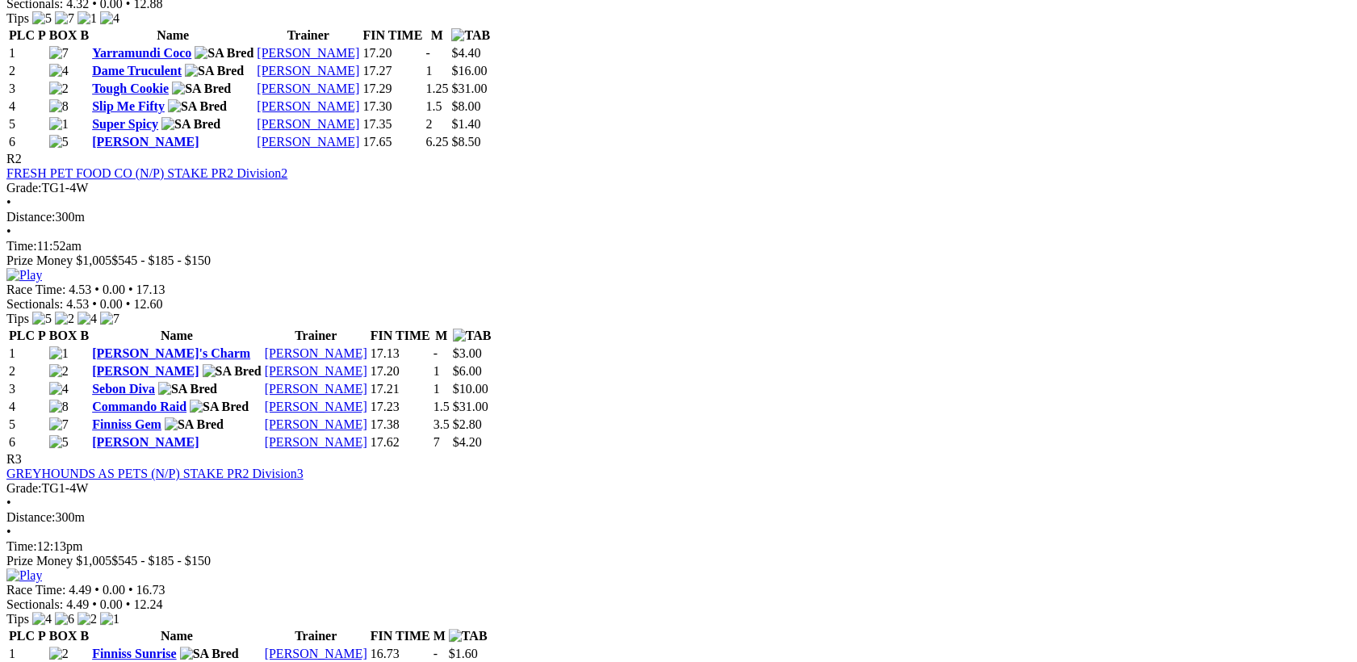
scroll to position [1046, 0]
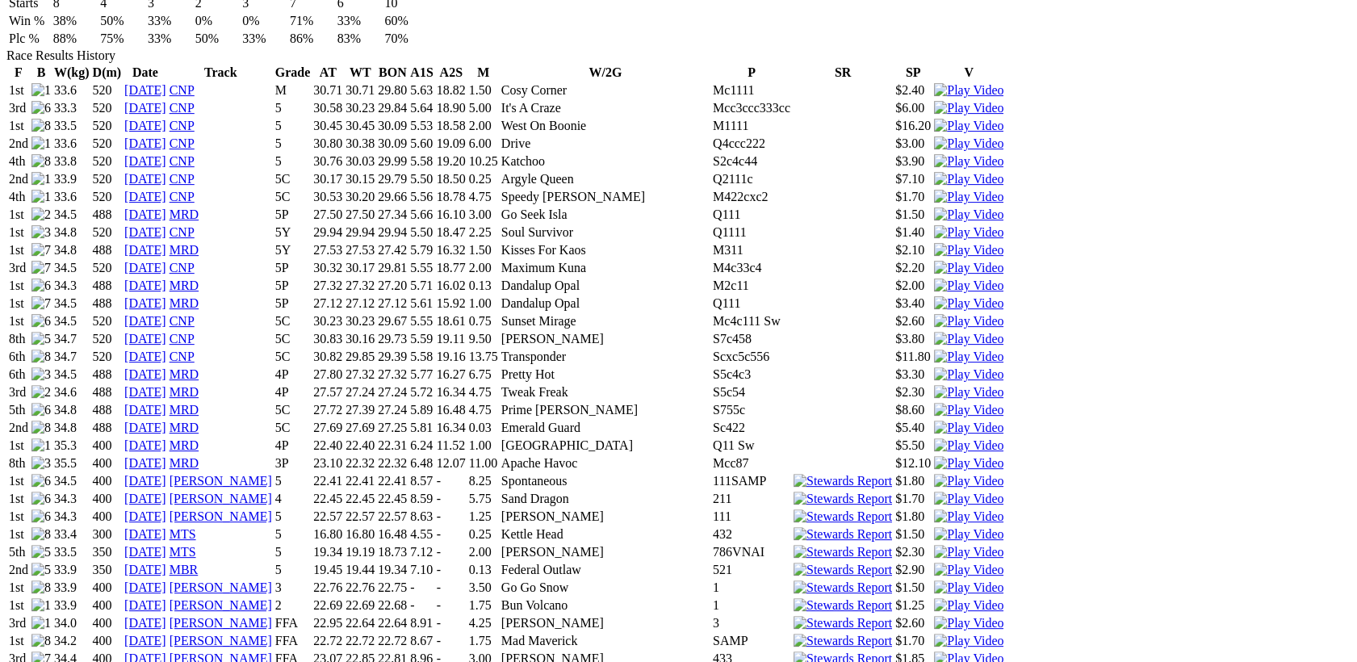
scroll to position [1256, 0]
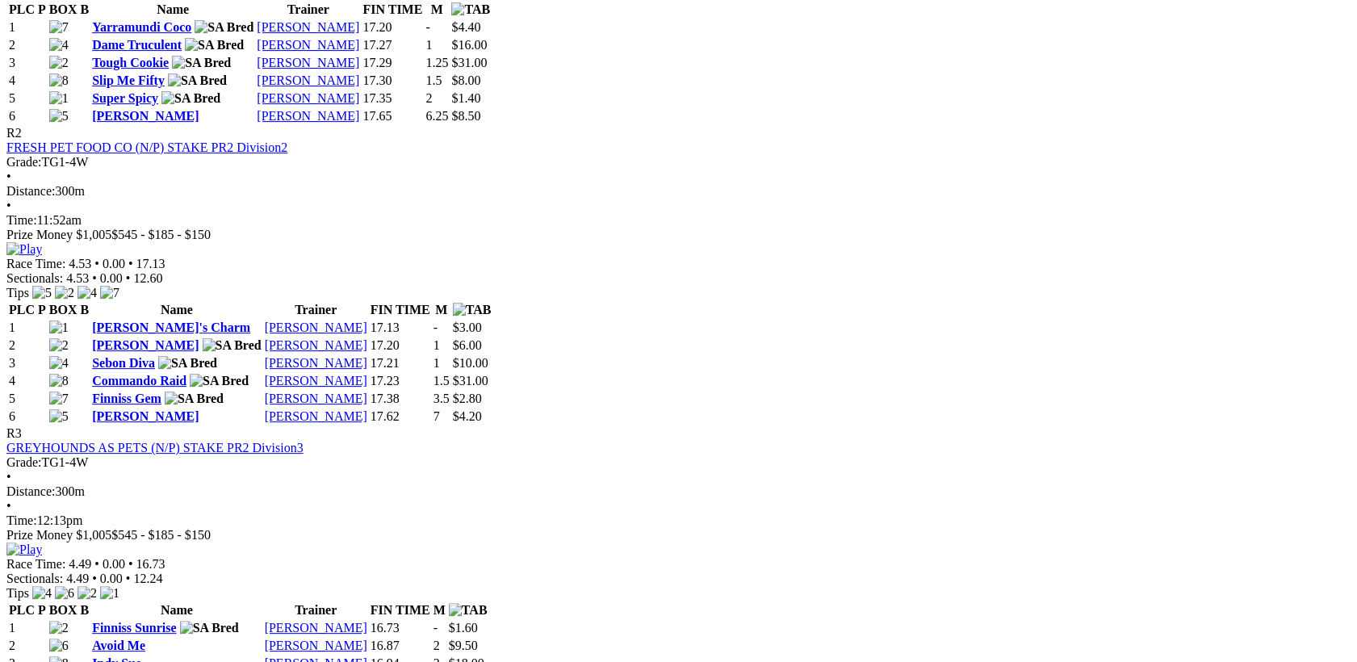
scroll to position [1046, 0]
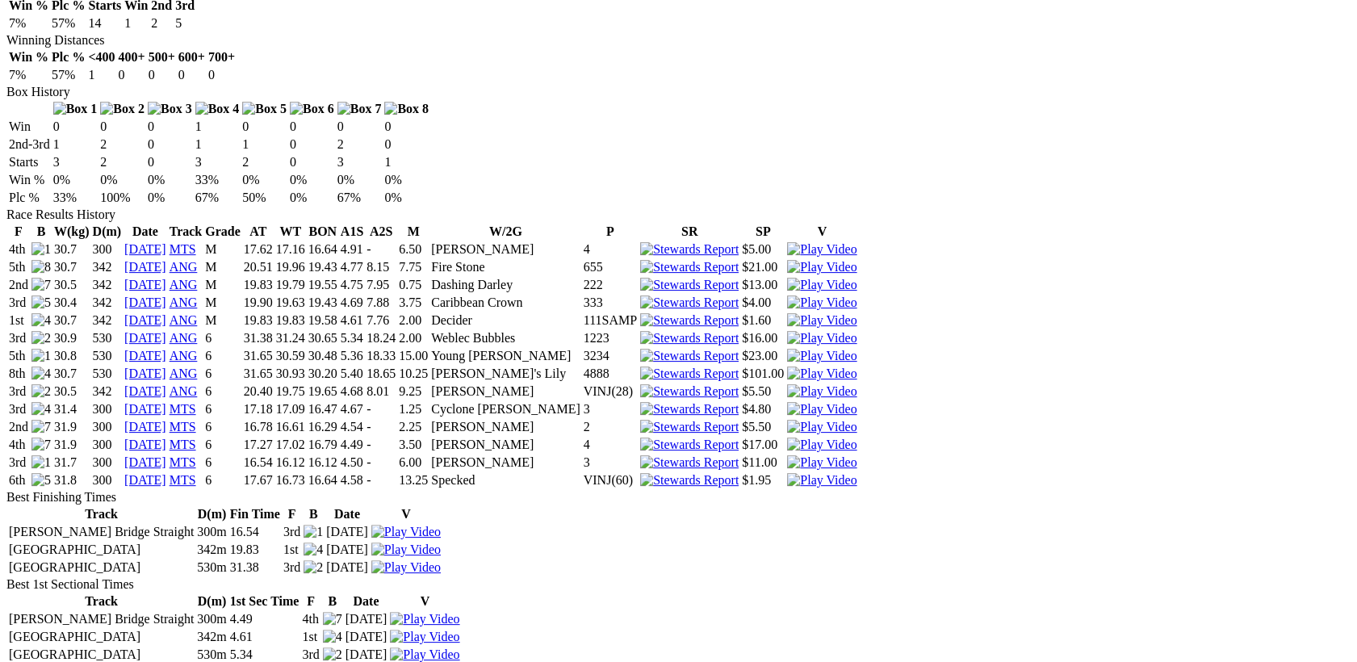
scroll to position [627, 0]
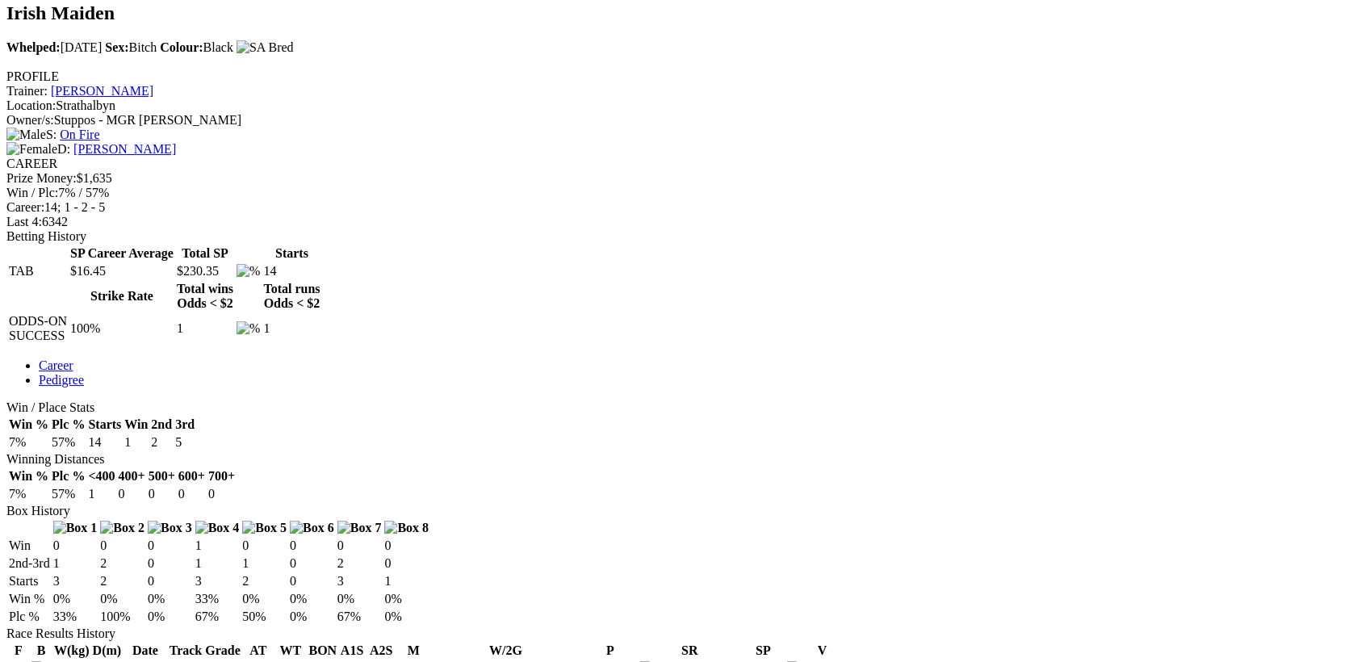
drag, startPoint x: 792, startPoint y: 249, endPoint x: 176, endPoint y: 253, distance: 616.1
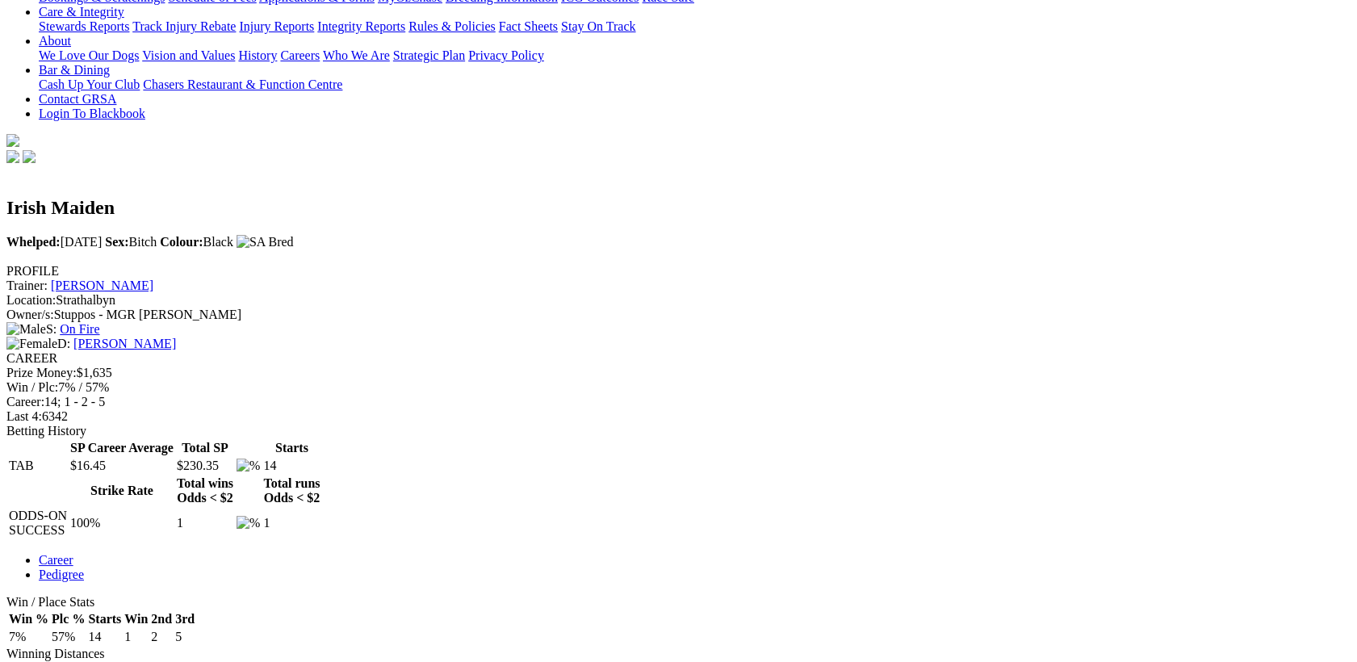
scroll to position [0, 0]
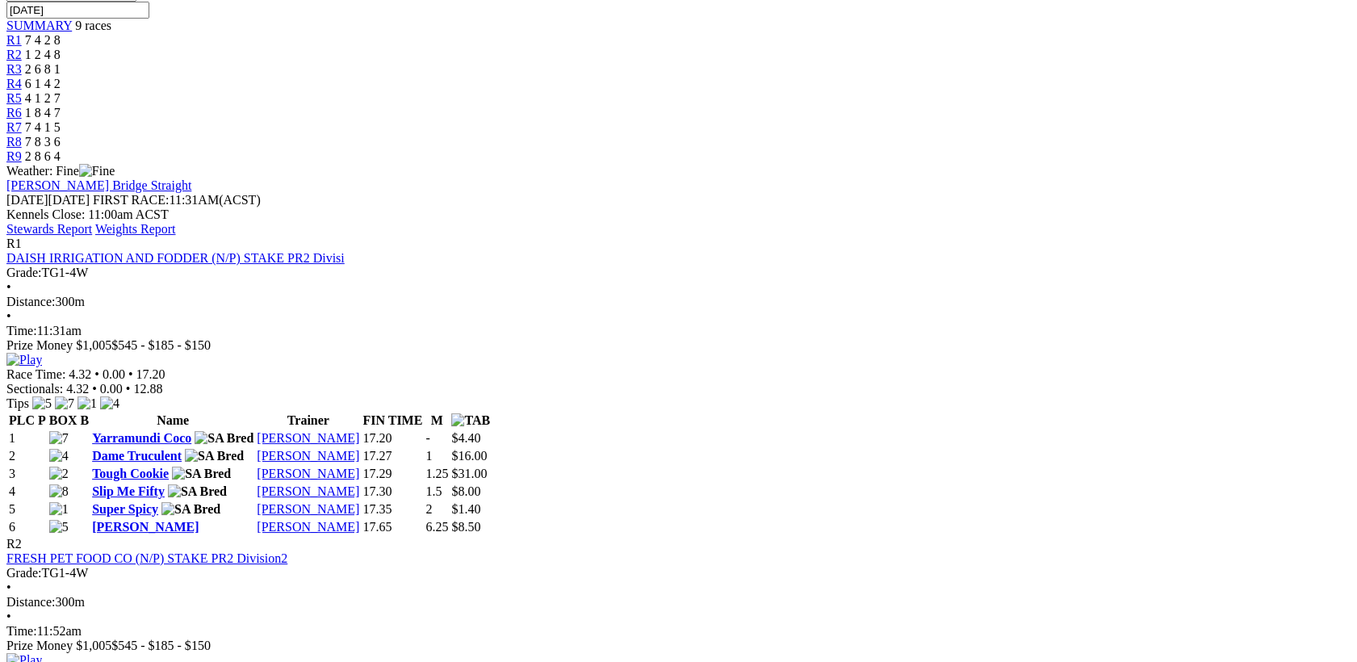
scroll to position [837, 0]
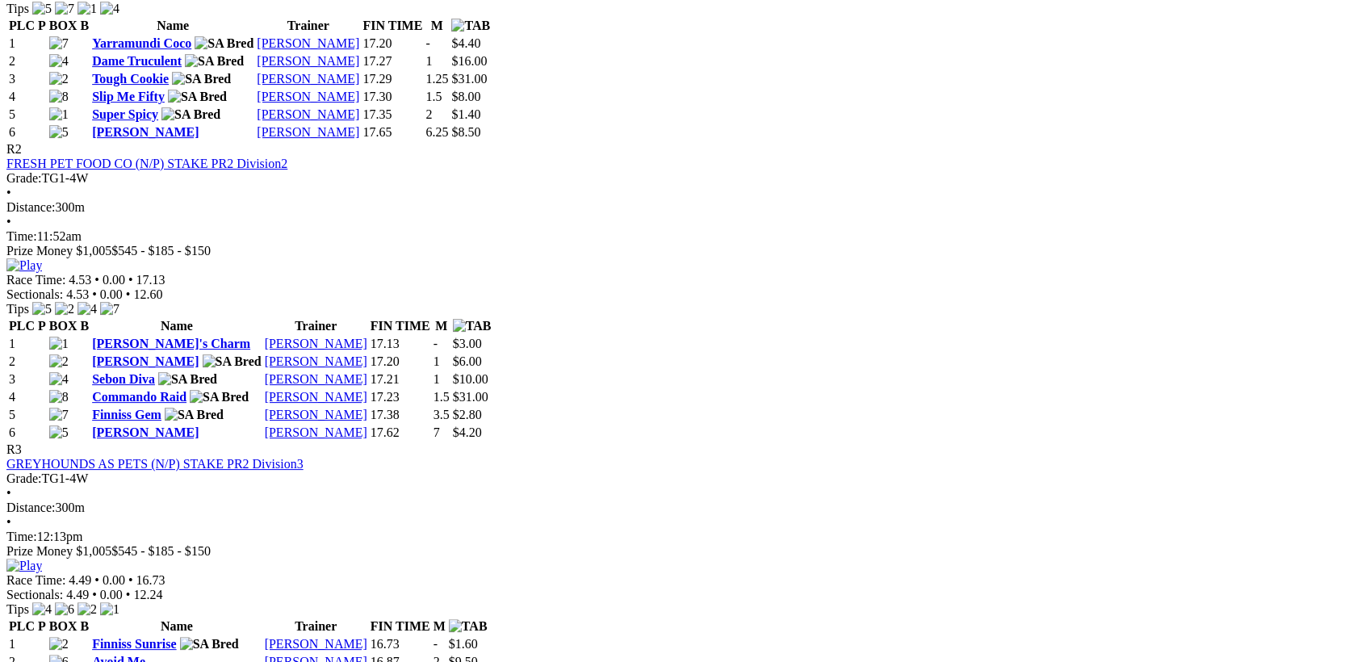
scroll to position [1046, 0]
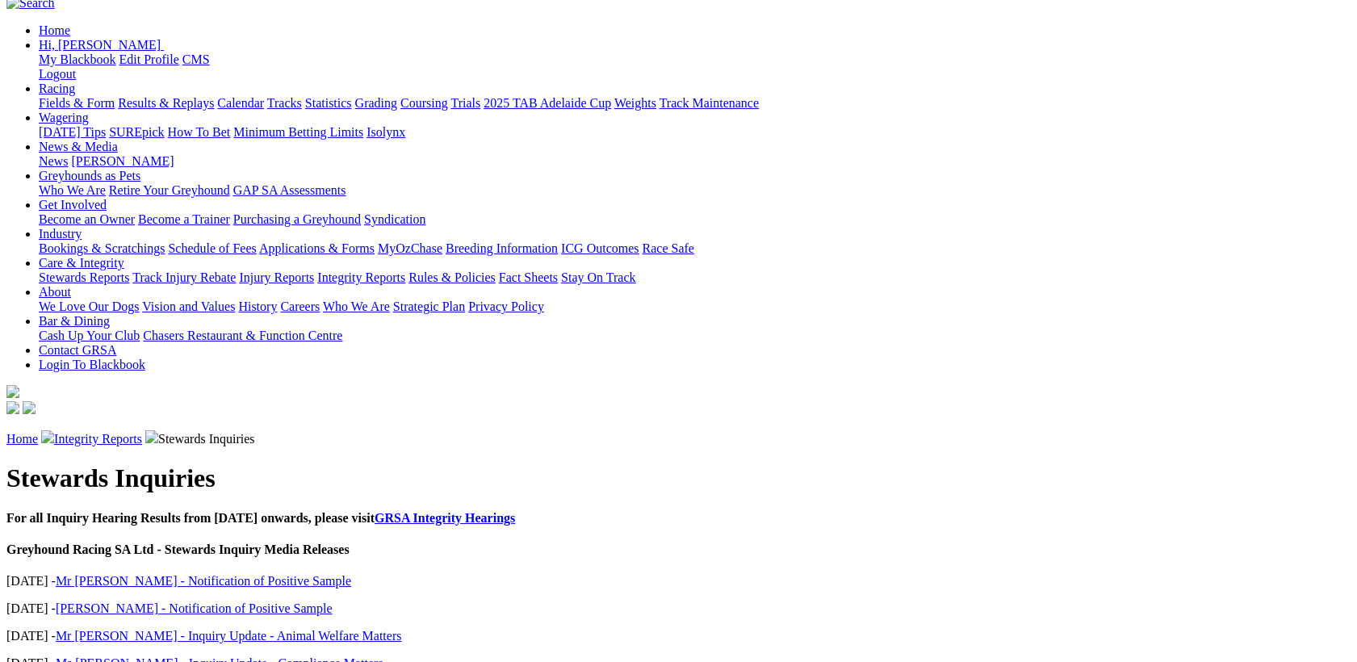
scroll to position [418, 0]
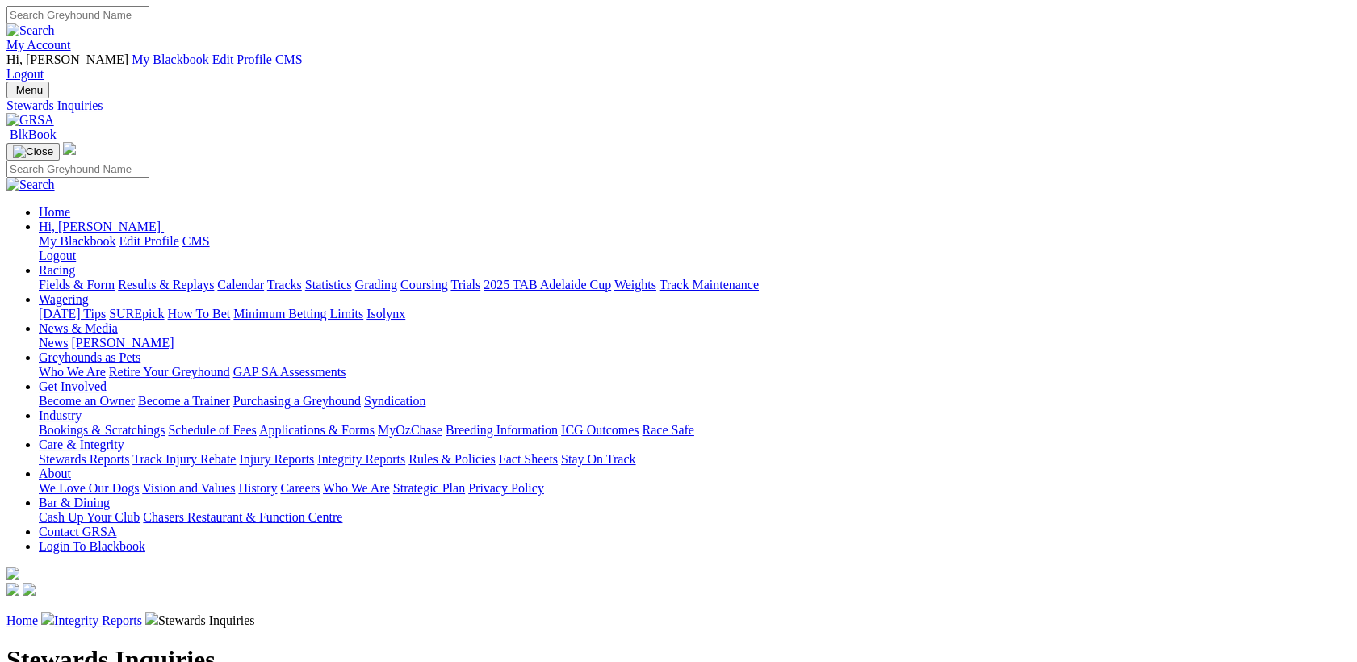
scroll to position [471, 0]
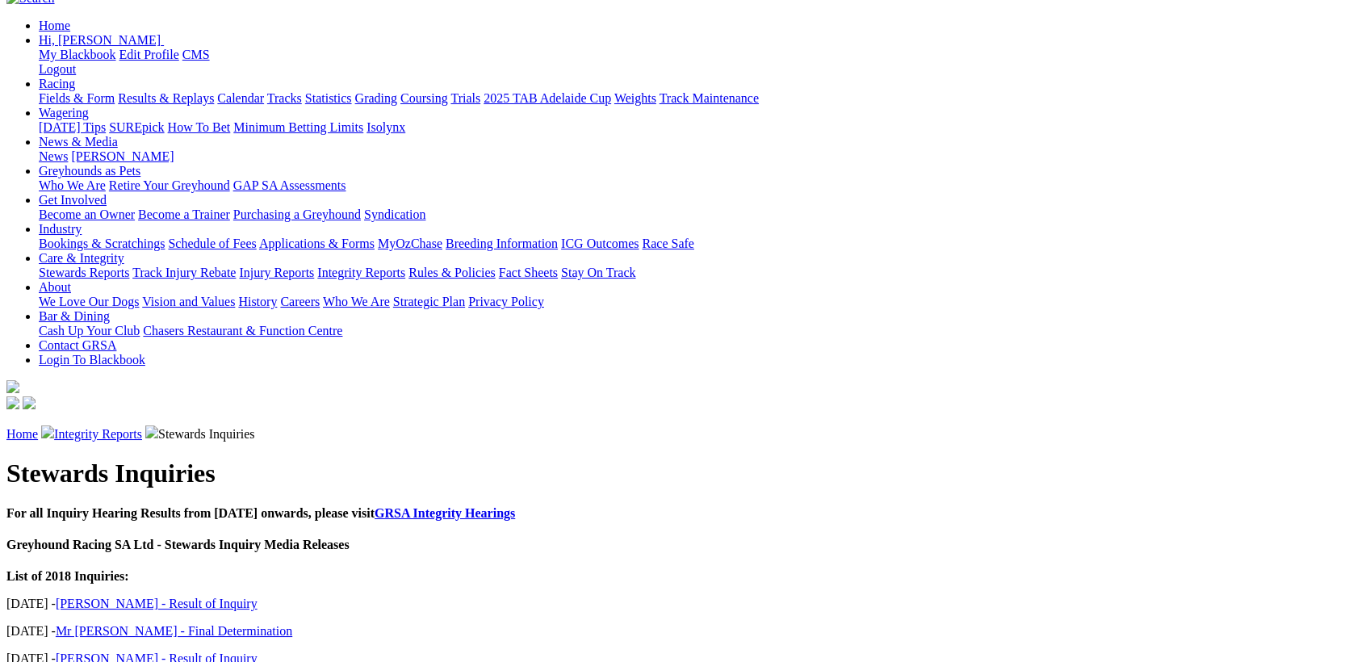
scroll to position [209, 0]
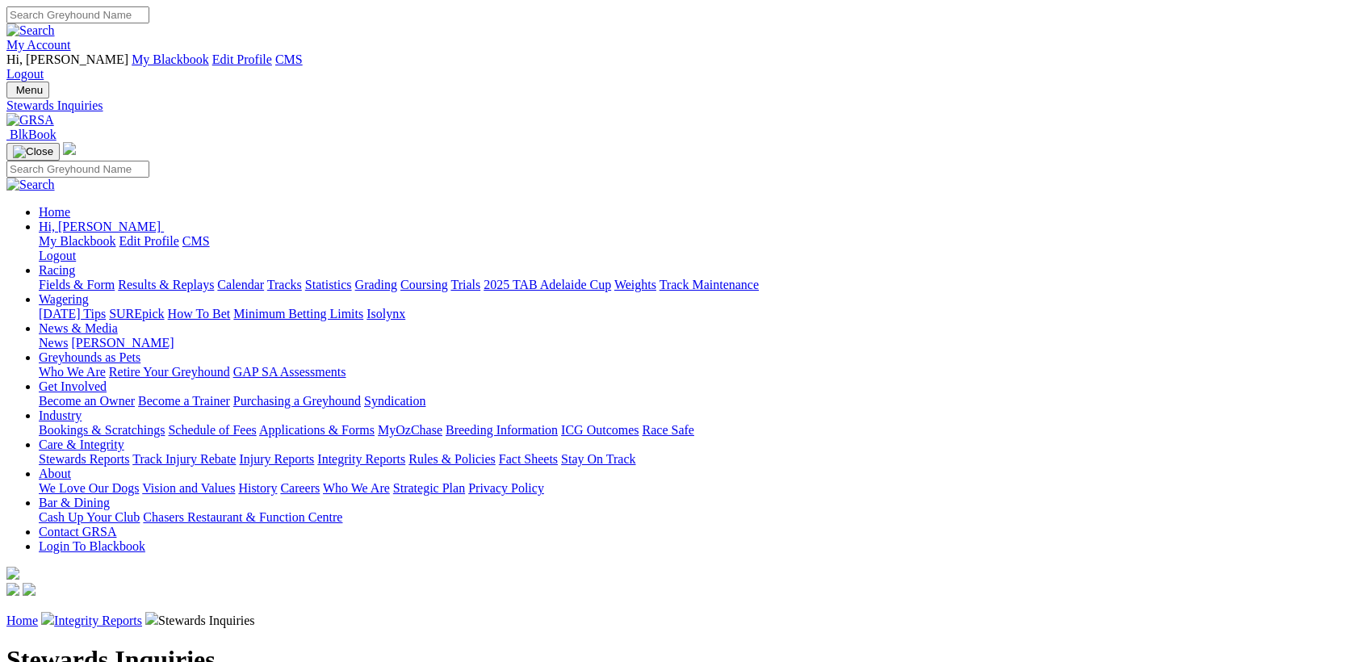
scroll to position [471, 0]
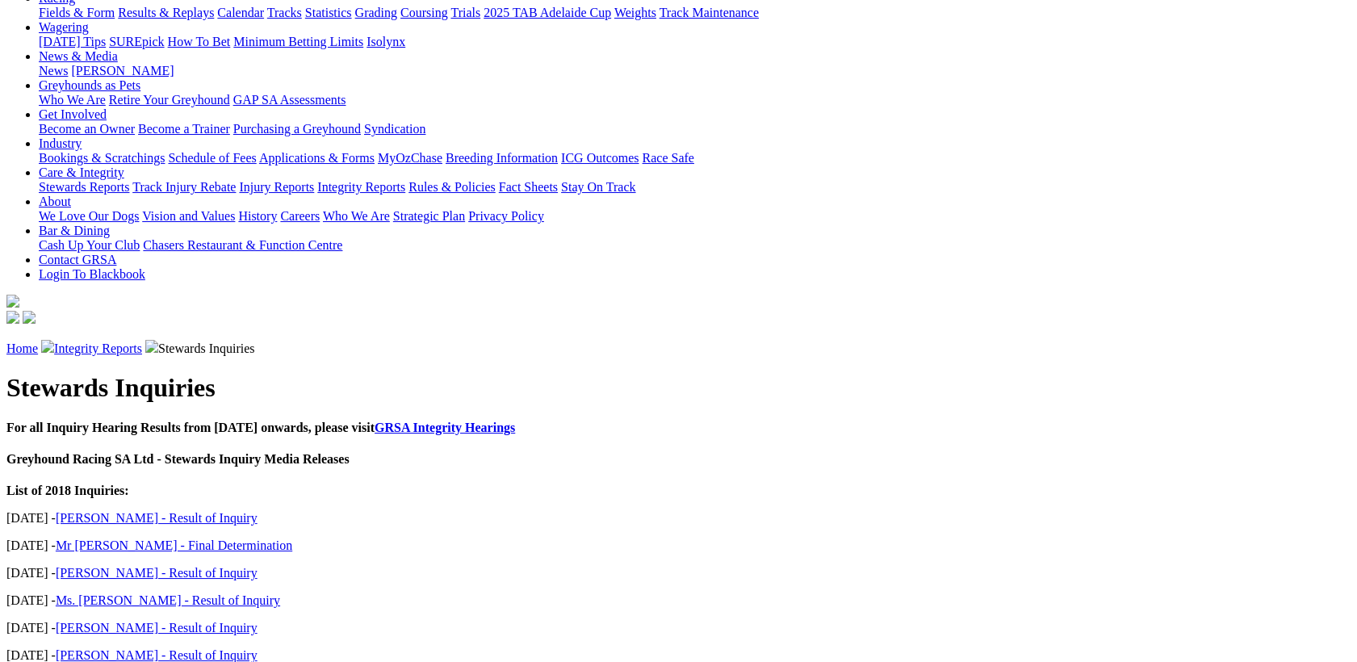
scroll to position [418, 0]
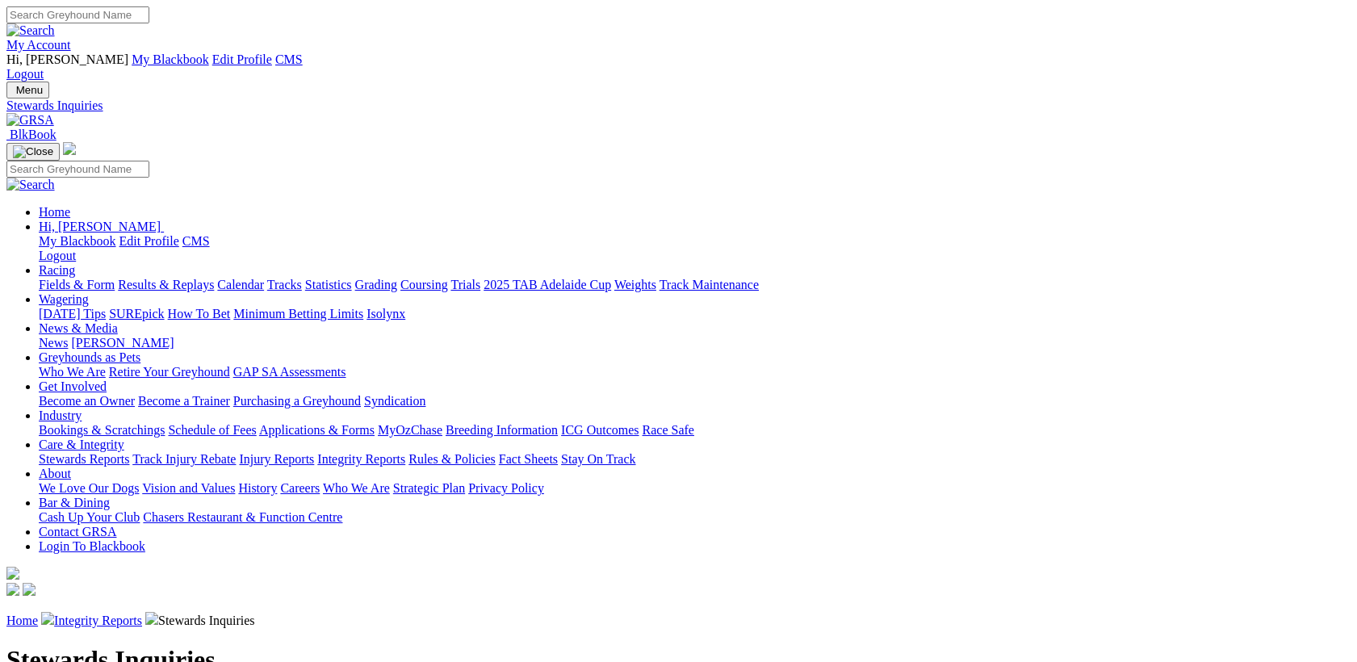
click at [142, 614] on link "Integrity Reports" at bounding box center [98, 621] width 88 height 14
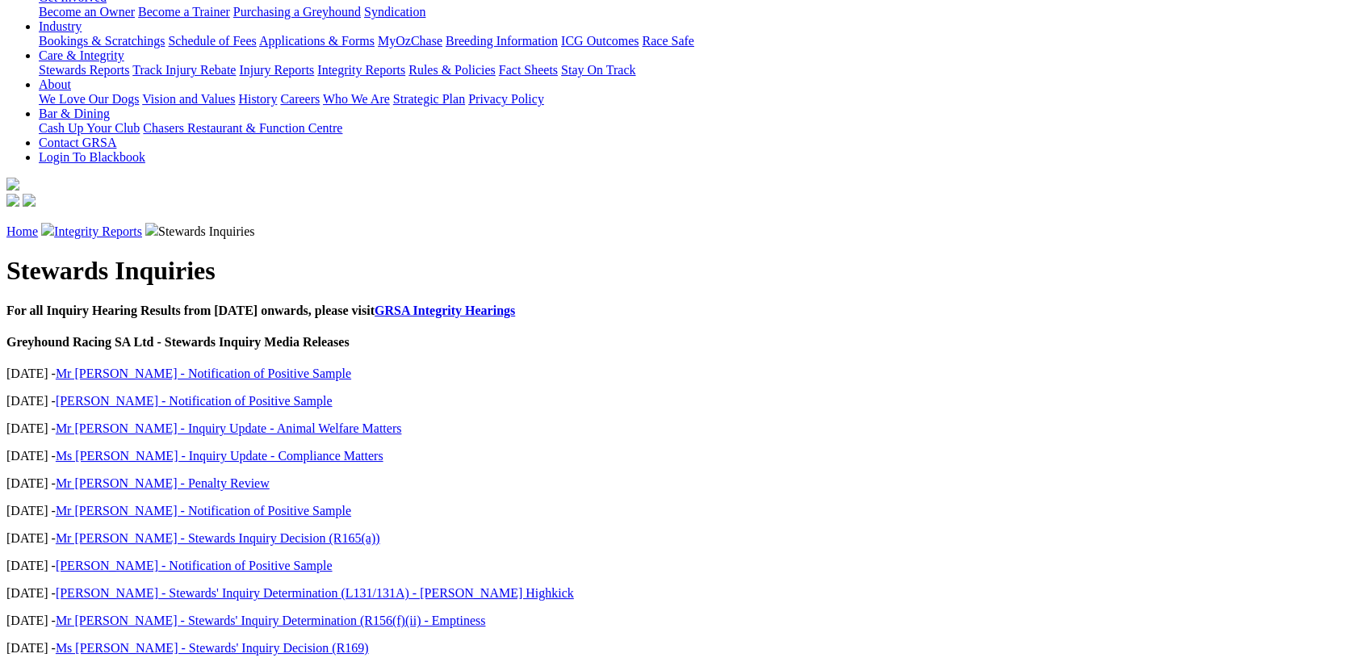
scroll to position [627, 0]
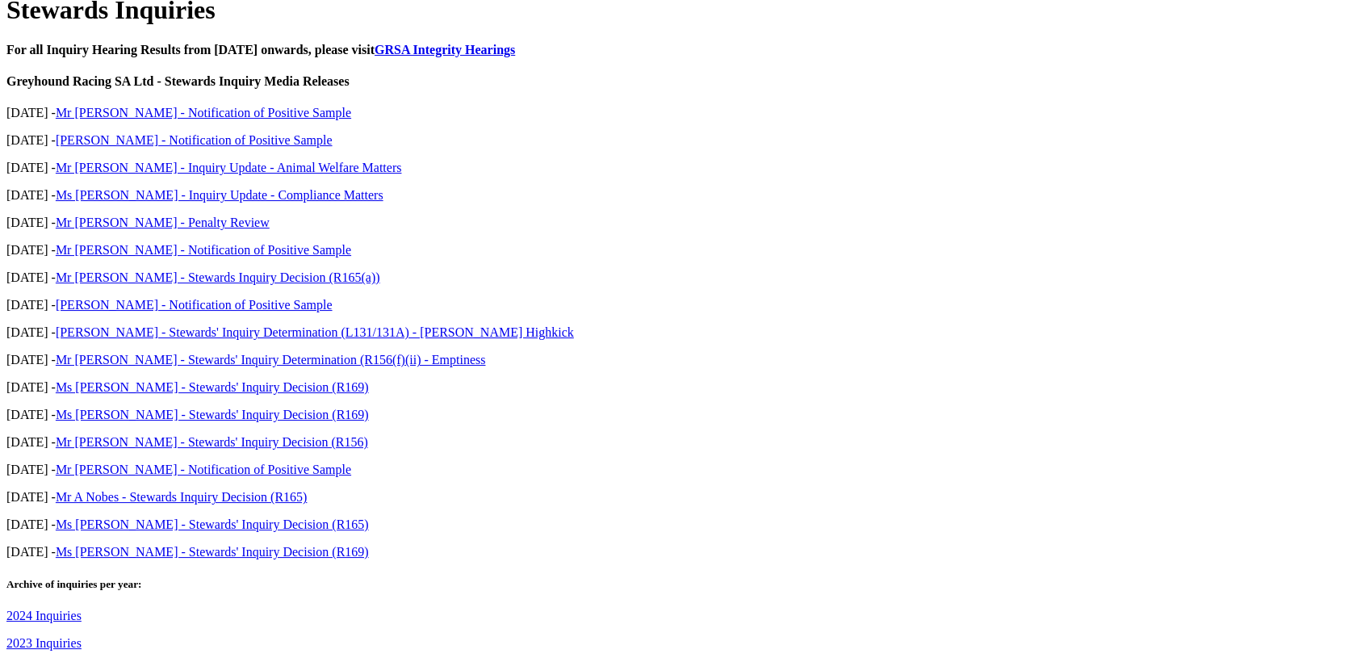
scroll to position [627, 0]
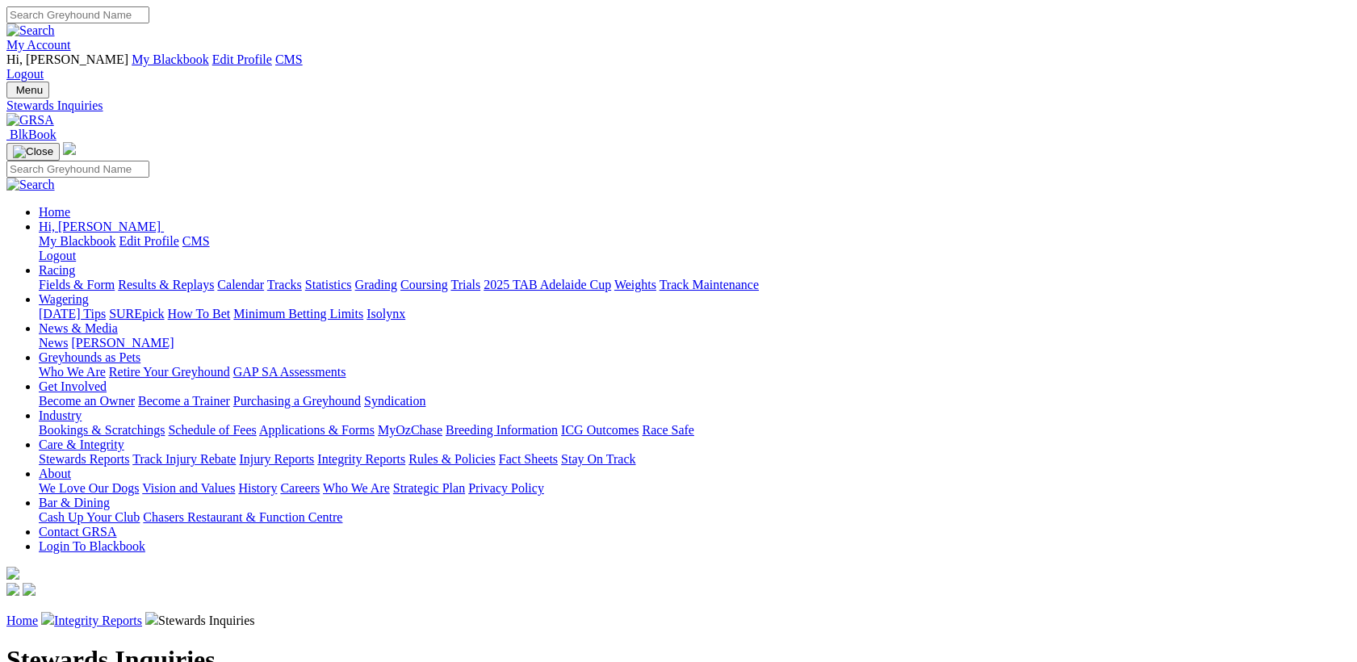
scroll to position [1204, 0]
click at [180, 645] on h1 "Stewards Inquiries" at bounding box center [678, 660] width 1344 height 30
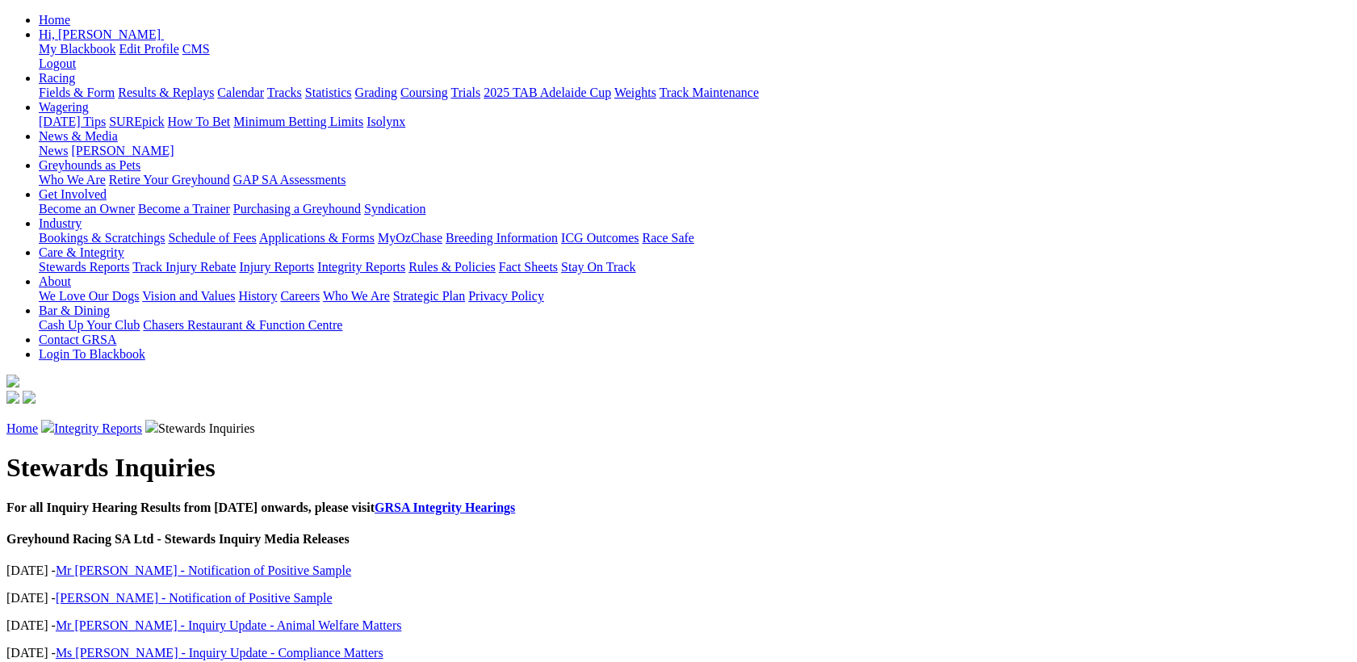
scroll to position [627, 0]
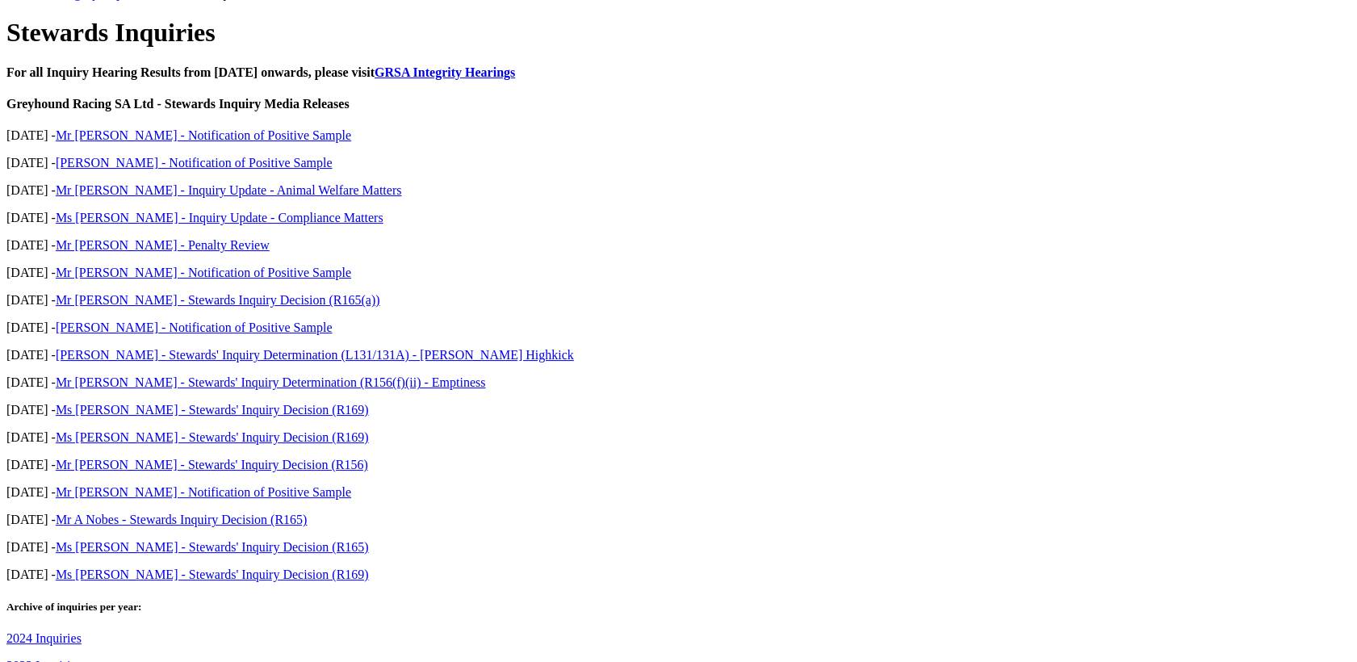
click at [82, 659] on link "2023 Inquiries" at bounding box center [43, 666] width 75 height 14
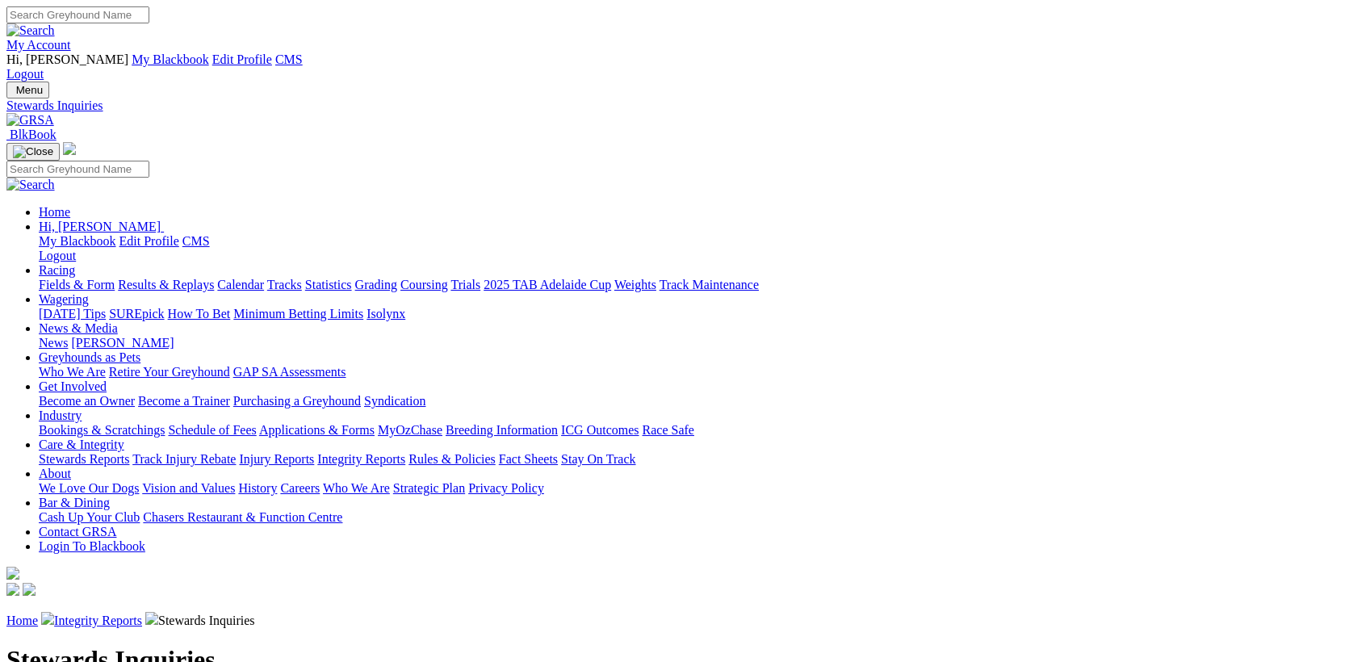
scroll to position [765, 0]
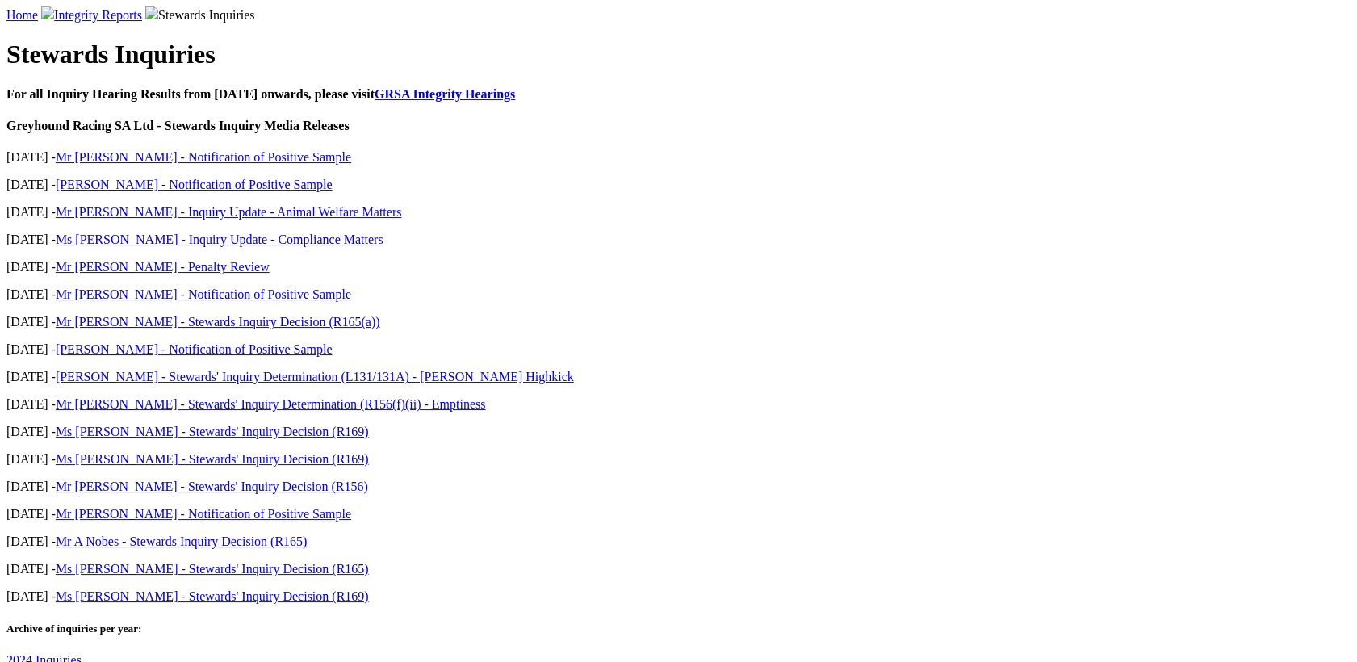
scroll to position [627, 0]
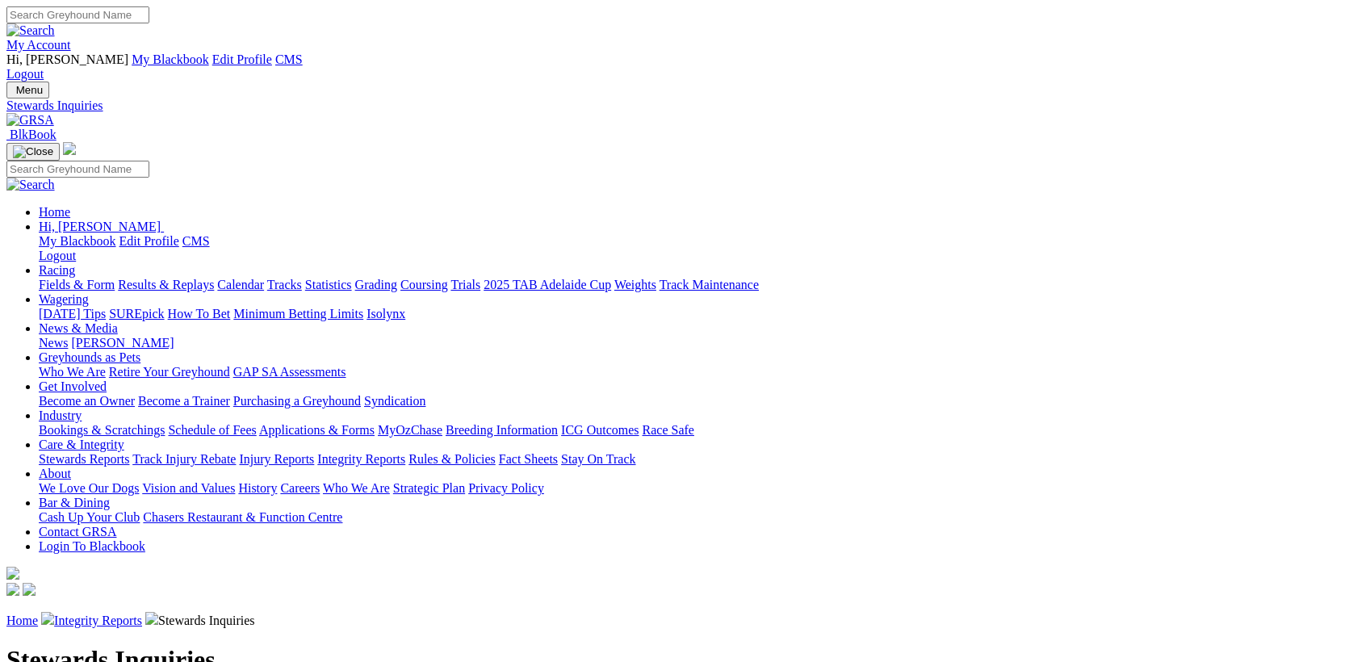
scroll to position [610, 0]
click at [142, 614] on link "Integrity Reports" at bounding box center [98, 621] width 88 height 14
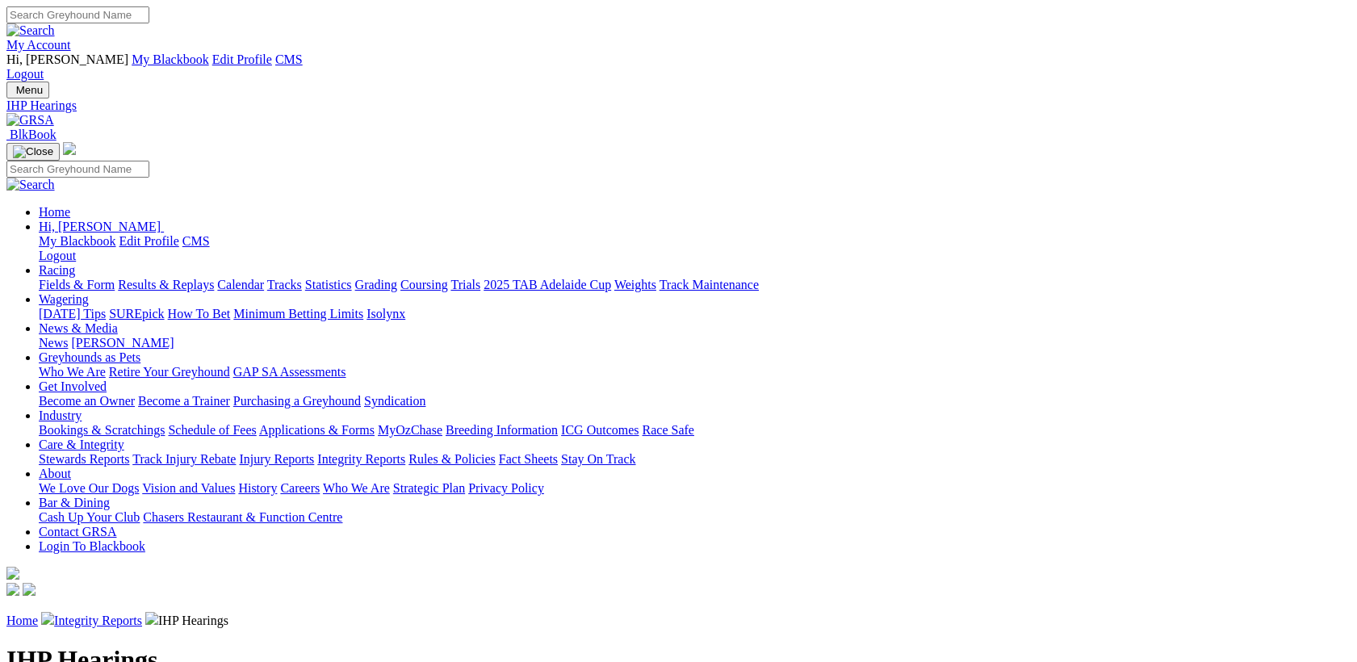
click at [142, 614] on link "Integrity Reports" at bounding box center [98, 621] width 88 height 14
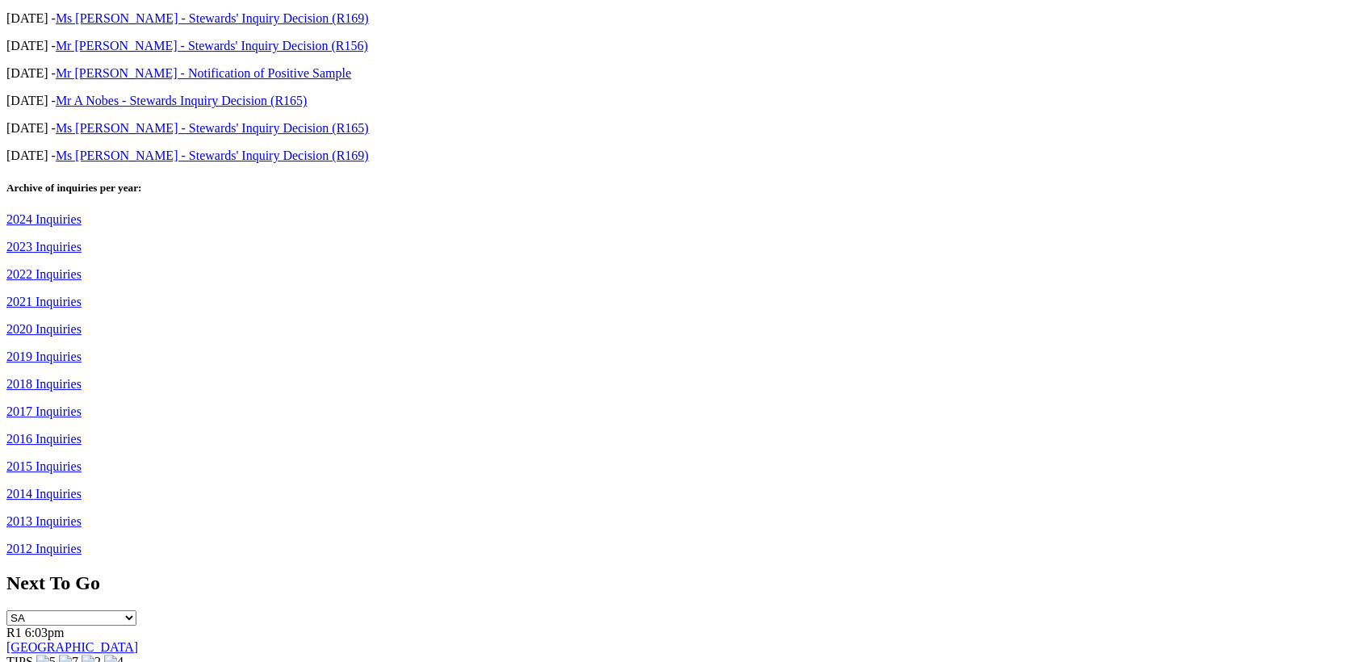
scroll to position [627, 0]
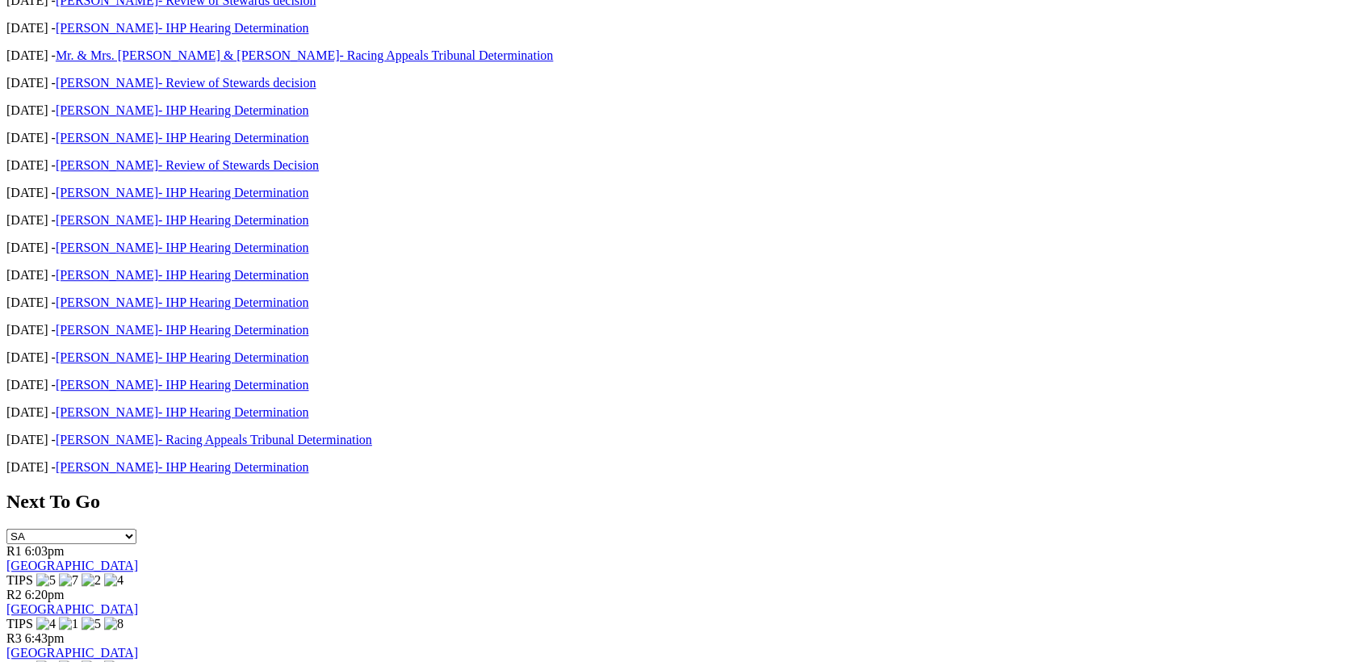
scroll to position [1705, 0]
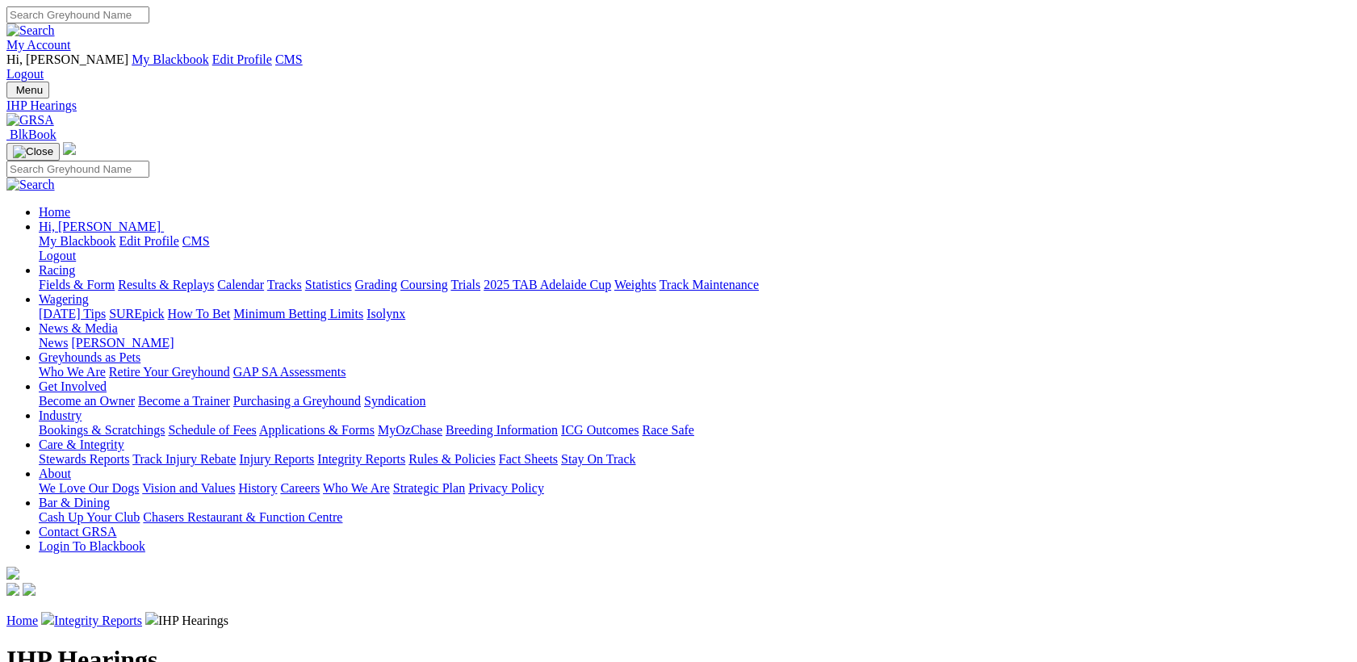
scroll to position [727, 0]
